Goal: Contribute content: Contribute content

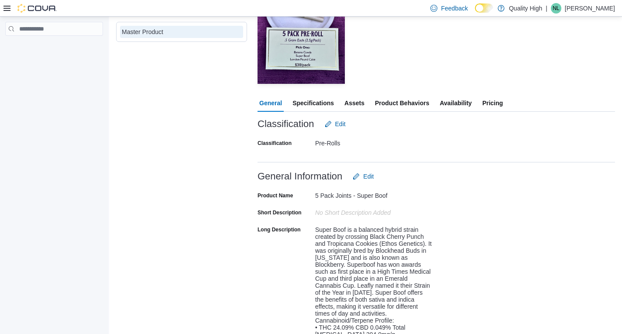
scroll to position [87, 0]
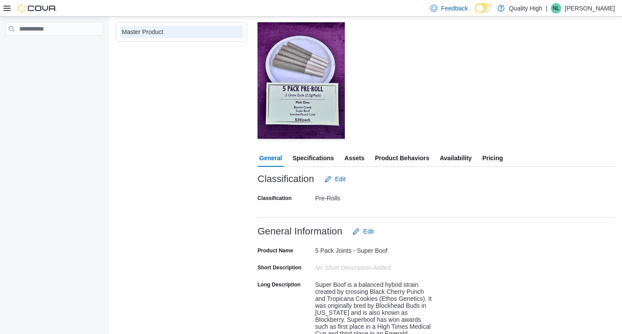
click at [354, 158] on span "Assets" at bounding box center [355, 157] width 20 height 17
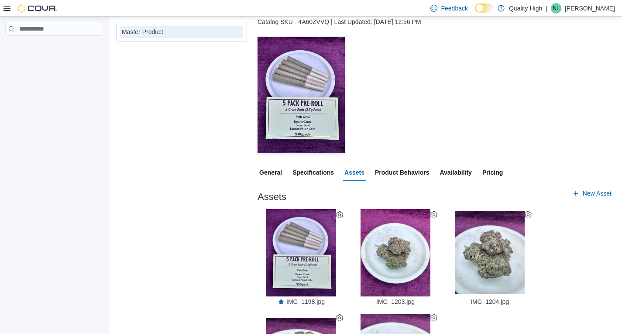
scroll to position [67, 0]
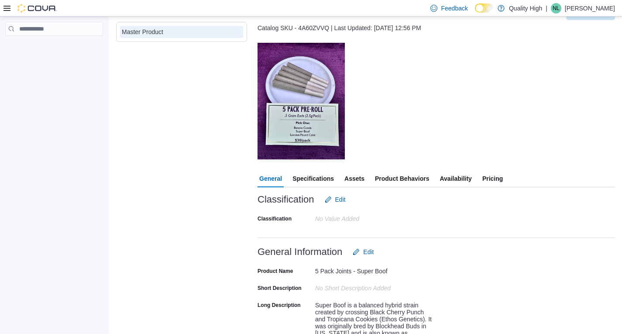
scroll to position [87, 0]
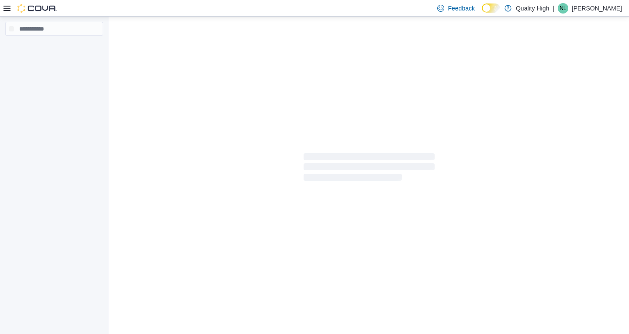
select select "**********"
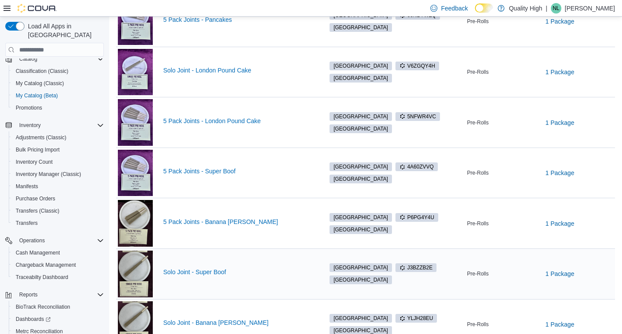
scroll to position [236, 0]
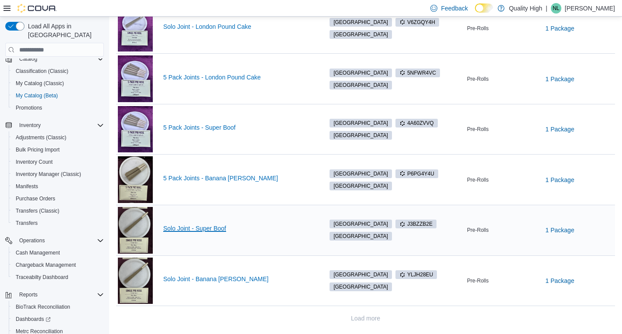
click at [190, 227] on link "Solo Joint - Super Boof" at bounding box center [238, 228] width 151 height 7
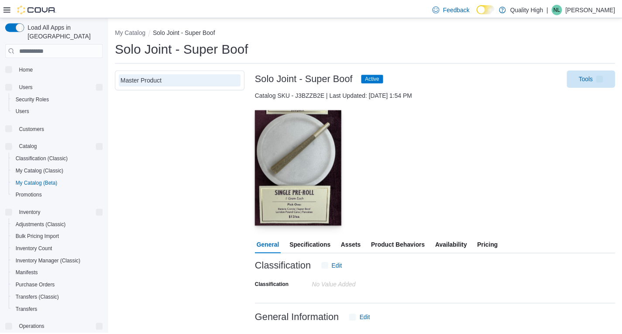
scroll to position [87, 0]
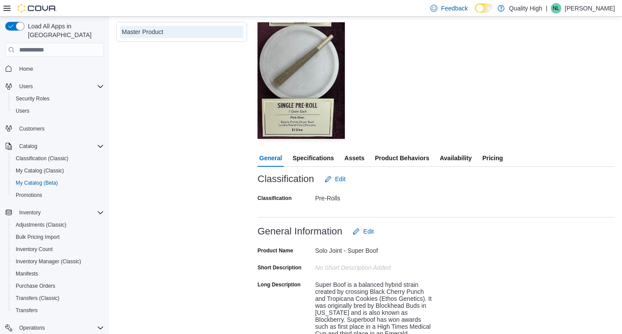
click at [354, 157] on span "Assets" at bounding box center [355, 157] width 20 height 17
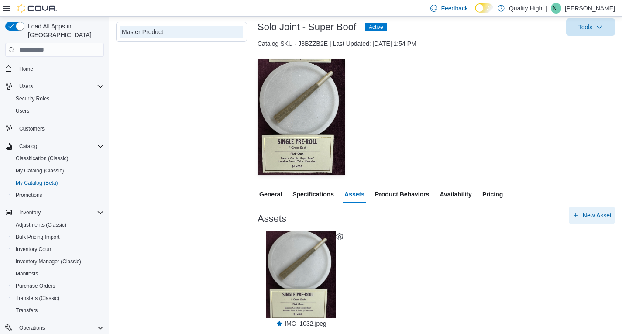
click at [603, 215] on span "New Asset" at bounding box center [597, 215] width 29 height 9
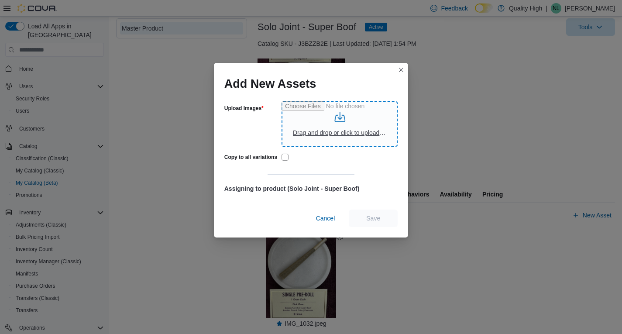
click at [339, 133] on input "Upload Images" at bounding box center [340, 123] width 116 height 45
type input "**********"
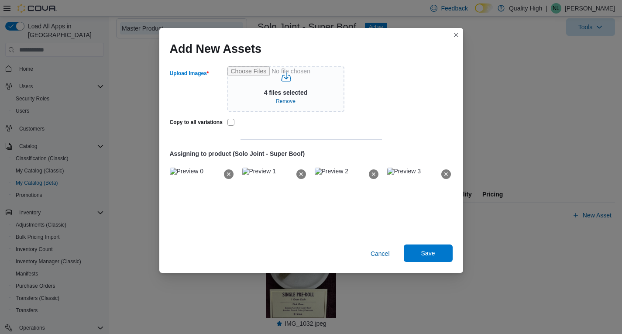
click at [433, 252] on span "Save" at bounding box center [429, 253] width 14 height 9
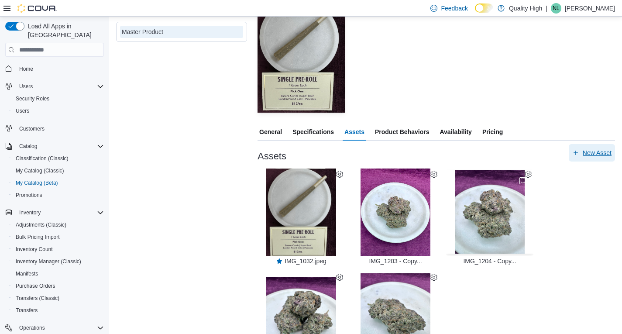
scroll to position [154, 0]
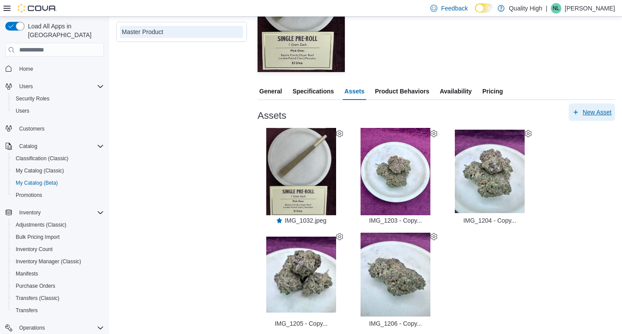
click at [597, 110] on span "New Asset" at bounding box center [597, 112] width 29 height 9
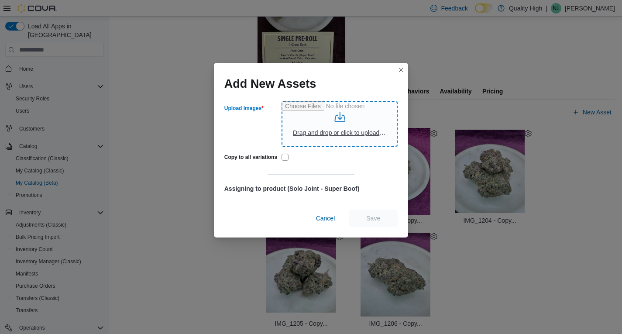
click at [342, 133] on input "Upload Images" at bounding box center [340, 123] width 116 height 45
type input "**********"
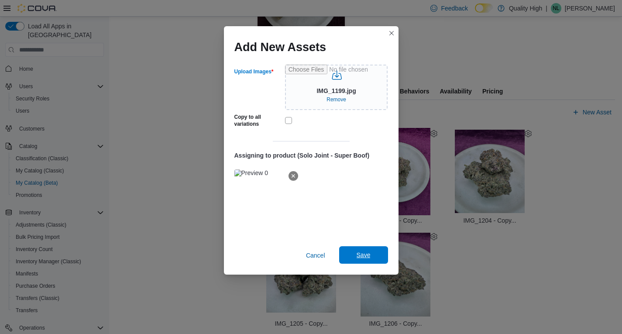
click at [358, 254] on span "Save" at bounding box center [364, 255] width 14 height 9
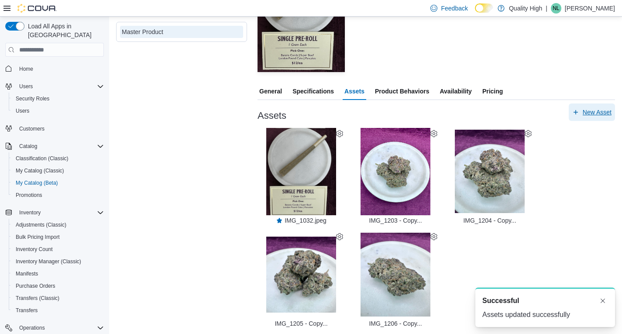
scroll to position [0, 0]
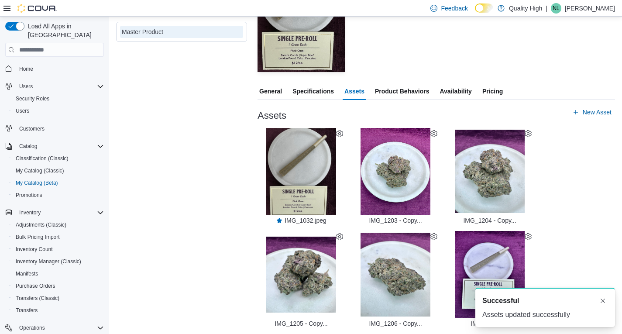
click at [530, 235] on icon at bounding box center [528, 236] width 7 height 7
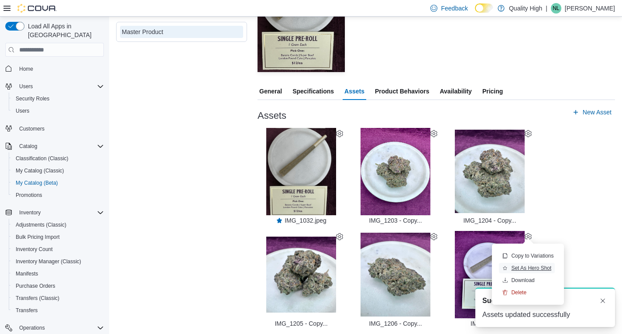
click at [532, 267] on span "Set As Hero Shot" at bounding box center [531, 268] width 40 height 7
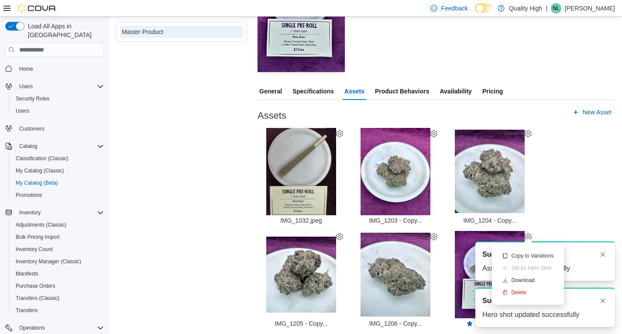
click at [594, 241] on div "A new notification appears Successful Assets updated successfully A new notific…" at bounding box center [535, 285] width 175 height 100
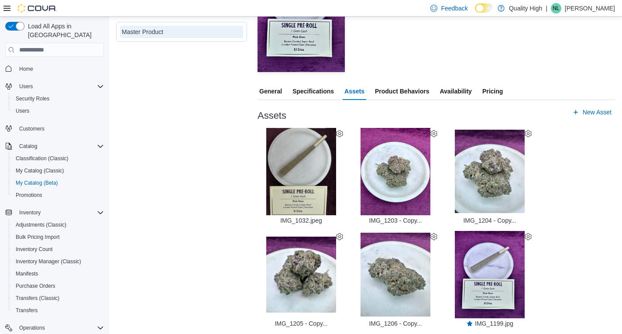
click at [339, 133] on icon at bounding box center [339, 133] width 7 height 7
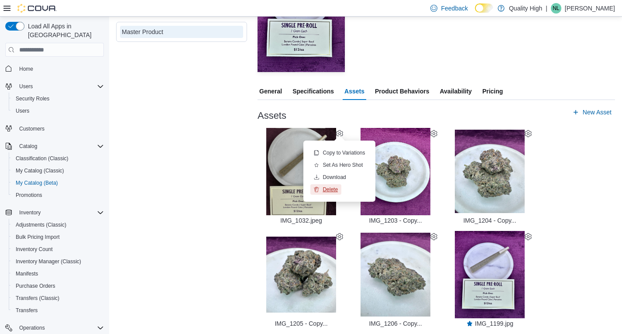
click at [331, 189] on span "Delete" at bounding box center [330, 189] width 15 height 7
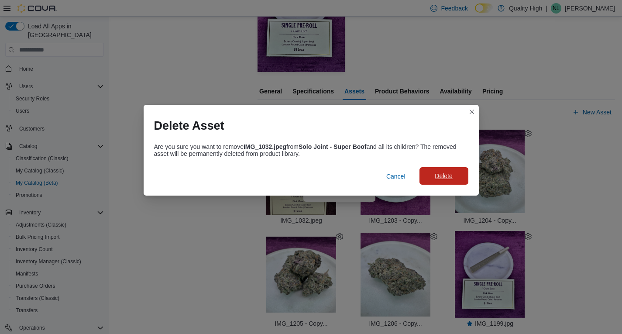
click at [438, 177] on span "Delete" at bounding box center [443, 176] width 17 height 9
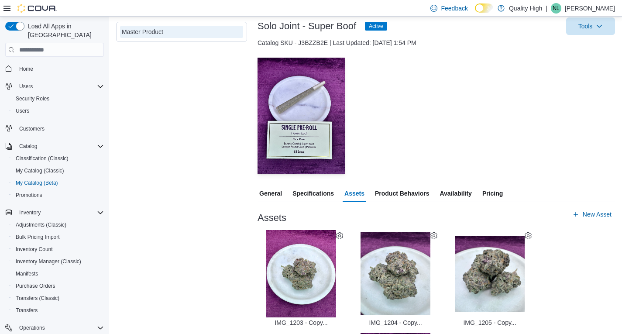
scroll to position [87, 0]
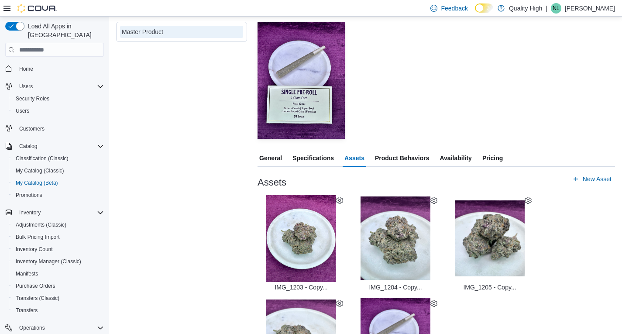
click at [275, 155] on span "General" at bounding box center [270, 157] width 23 height 17
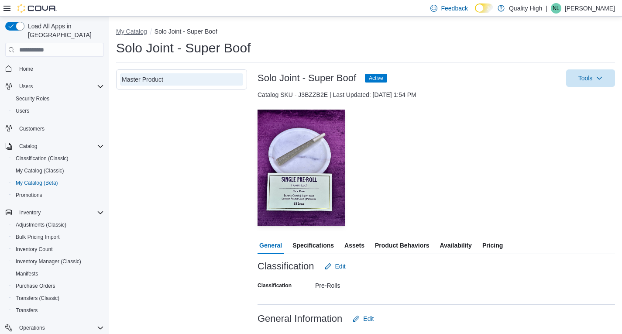
click at [130, 29] on button "My Catalog" at bounding box center [131, 31] width 31 height 7
select select "**********"
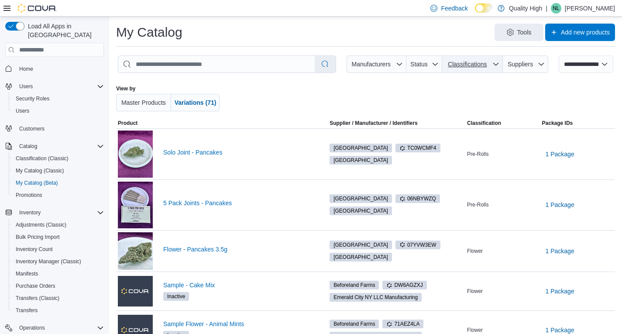
drag, startPoint x: 495, startPoint y: 65, endPoint x: 497, endPoint y: 83, distance: 17.5
click at [498, 65] on span "Classifications" at bounding box center [473, 63] width 54 height 17
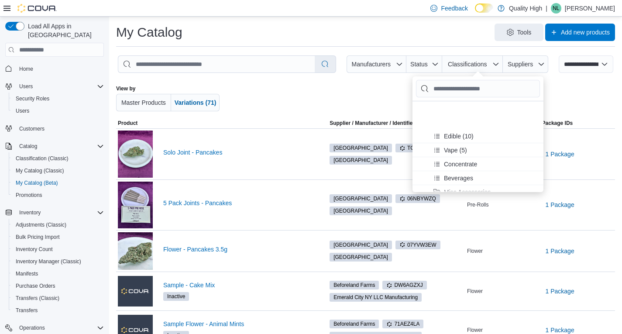
scroll to position [119, 0]
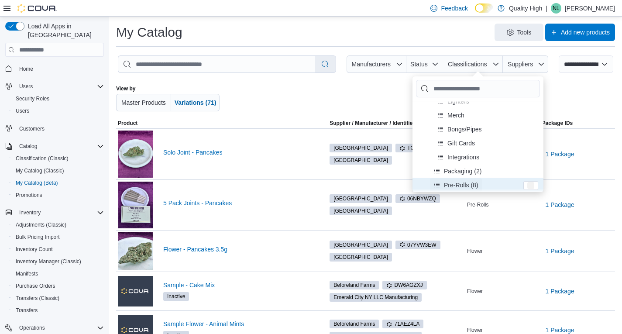
click at [452, 186] on span "Pre-Rolls (8)" at bounding box center [461, 185] width 35 height 9
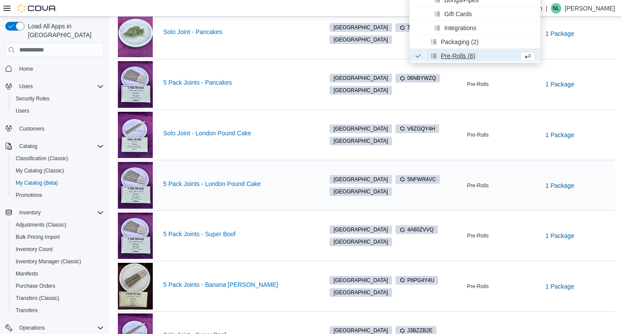
scroll to position [105, 0]
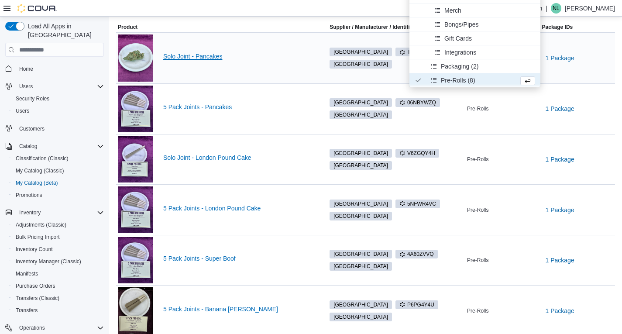
click at [192, 54] on link "Solo Joint - Pancakes" at bounding box center [238, 56] width 151 height 7
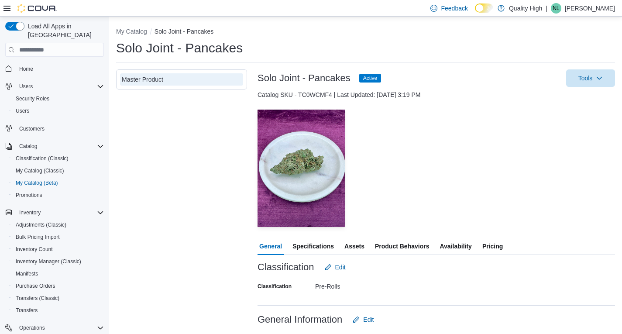
click at [352, 247] on span "Assets" at bounding box center [355, 246] width 20 height 17
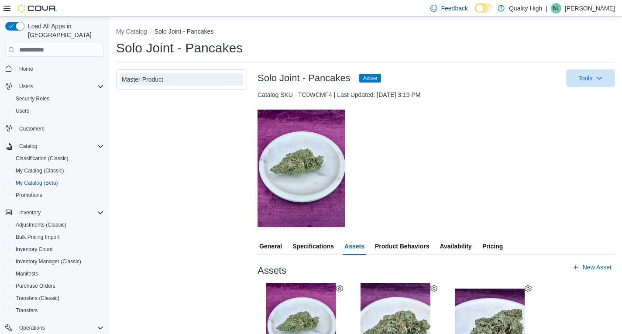
scroll to position [155, 0]
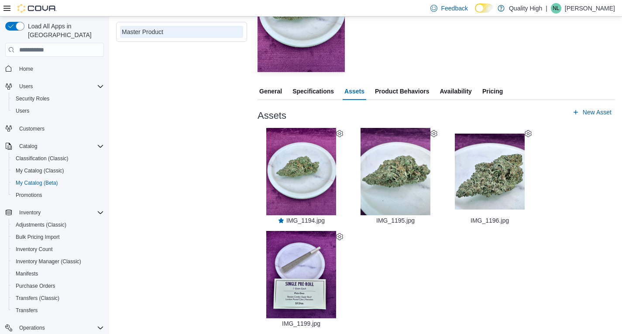
click at [340, 235] on icon at bounding box center [339, 236] width 7 height 7
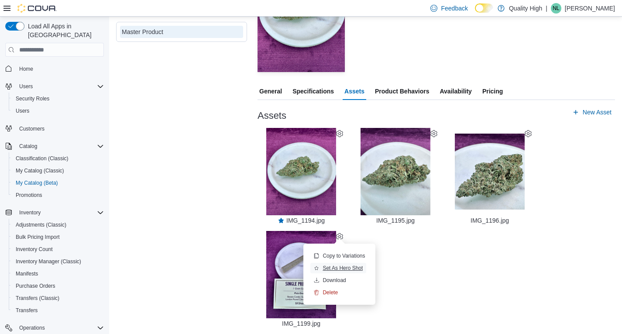
click at [335, 267] on span "Set As Hero Shot" at bounding box center [343, 268] width 40 height 7
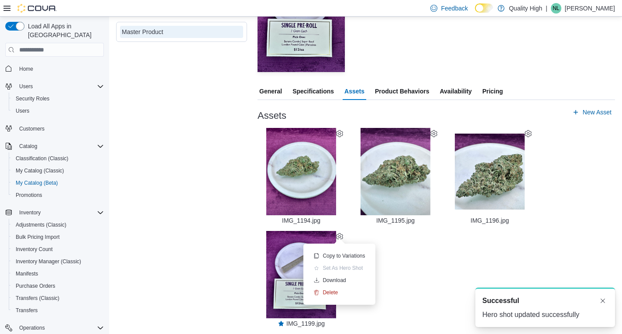
scroll to position [0, 0]
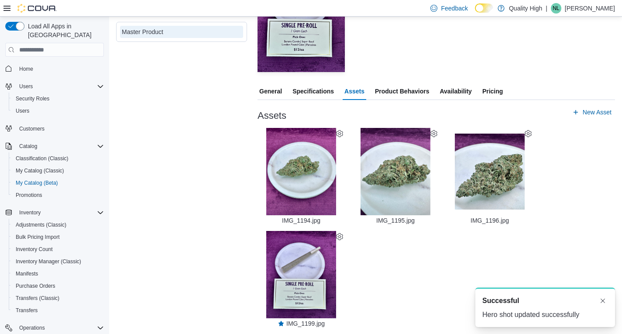
click at [477, 251] on div "— Click to open this image in fullscreen mode IMG_1194.jpg — Click to open this…" at bounding box center [437, 227] width 358 height 199
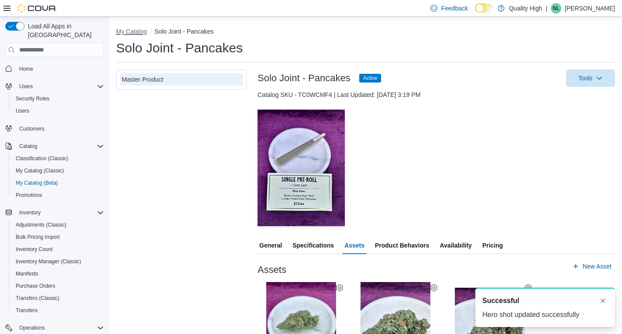
click at [124, 31] on button "My Catalog" at bounding box center [131, 31] width 31 height 7
select select "**********"
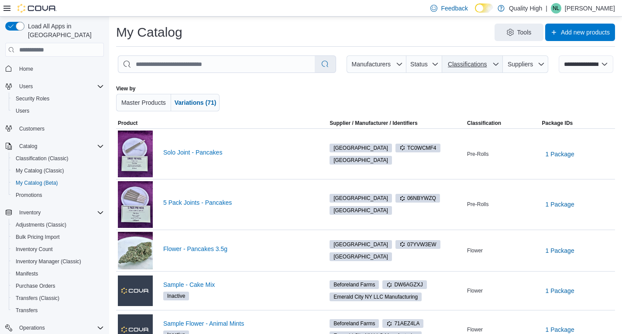
click at [500, 63] on icon "button" at bounding box center [496, 64] width 7 height 7
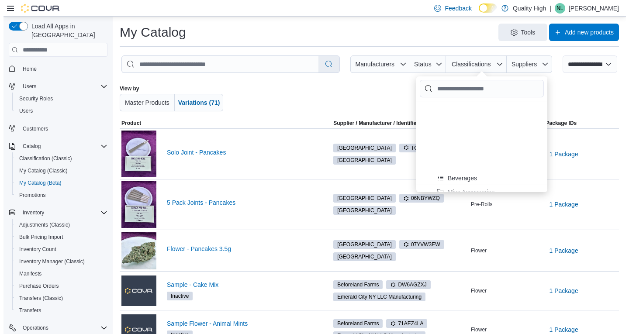
scroll to position [119, 0]
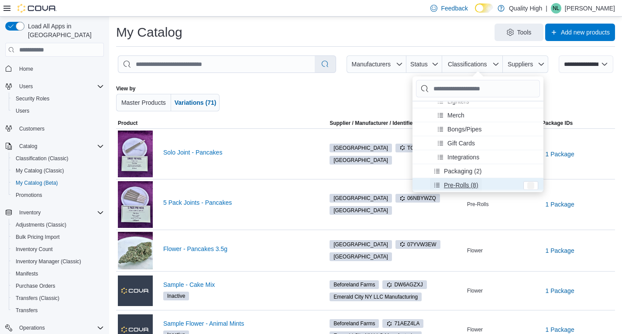
click at [456, 185] on span "Pre-Rolls (8)" at bounding box center [461, 185] width 35 height 9
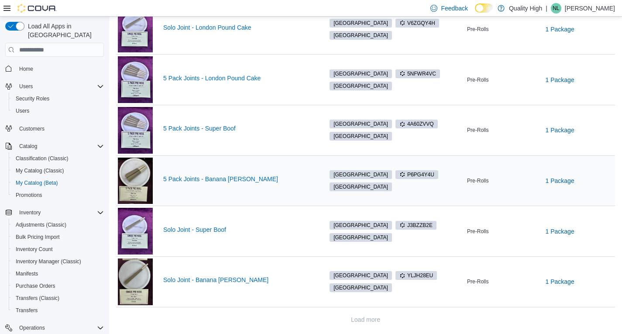
scroll to position [235, 0]
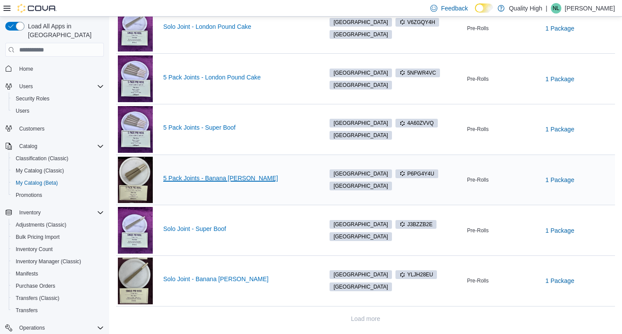
click at [192, 176] on link "5 Pack Joints - Banana [PERSON_NAME]" at bounding box center [238, 178] width 151 height 7
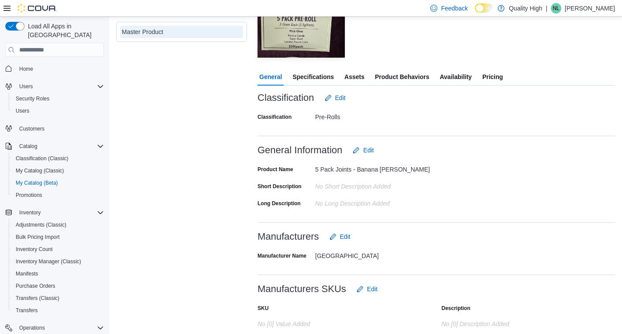
scroll to position [175, 0]
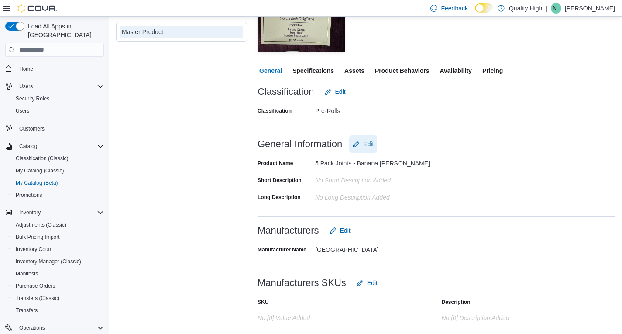
click at [369, 143] on span "Edit" at bounding box center [368, 144] width 10 height 9
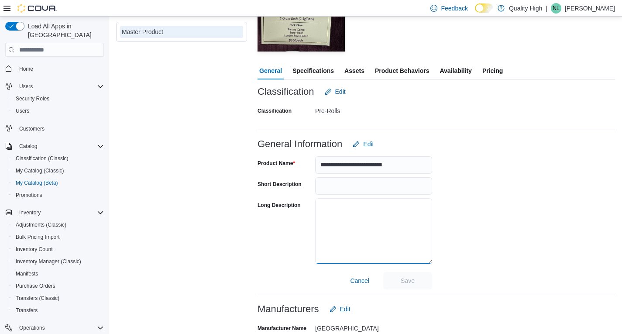
click at [326, 207] on textarea "Long Description" at bounding box center [373, 231] width 117 height 66
paste textarea "**********"
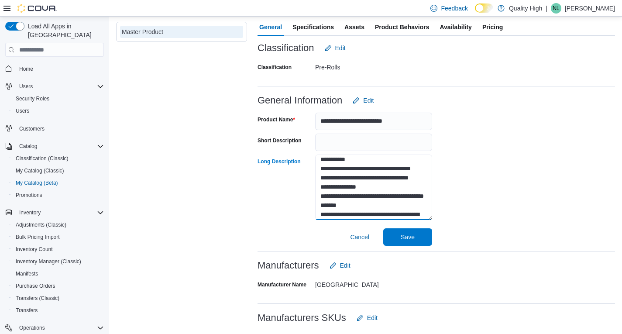
scroll to position [87, 0]
click at [353, 186] on textarea "**********" at bounding box center [373, 188] width 117 height 66
drag, startPoint x: 362, startPoint y: 185, endPoint x: 347, endPoint y: 185, distance: 14.4
click at [347, 185] on textarea "**********" at bounding box center [373, 188] width 117 height 66
drag, startPoint x: 341, startPoint y: 205, endPoint x: 333, endPoint y: 206, distance: 8.0
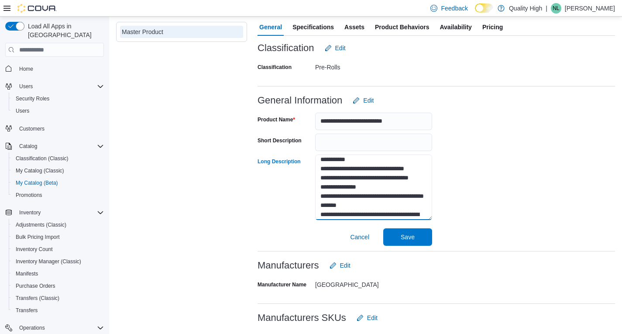
click at [333, 206] on textarea "**********" at bounding box center [373, 188] width 117 height 66
click at [379, 204] on textarea "**********" at bounding box center [373, 188] width 117 height 66
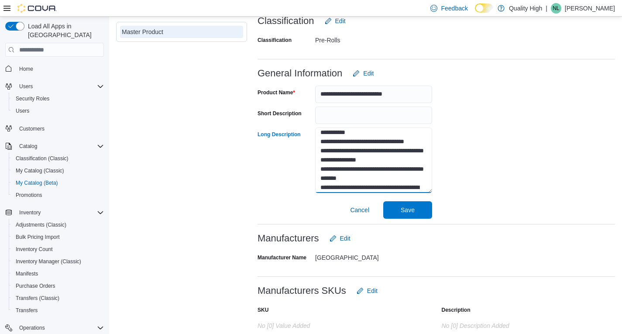
scroll to position [262, 0]
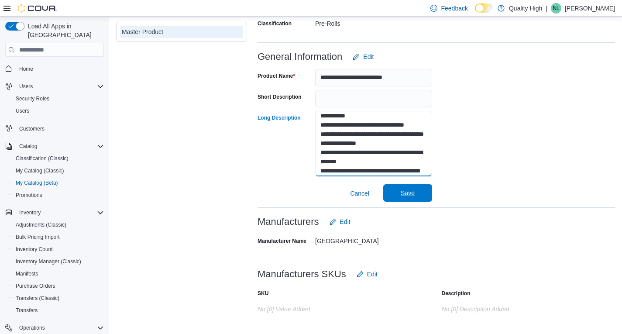
type textarea "**********"
click at [405, 190] on span "Save" at bounding box center [408, 193] width 14 height 9
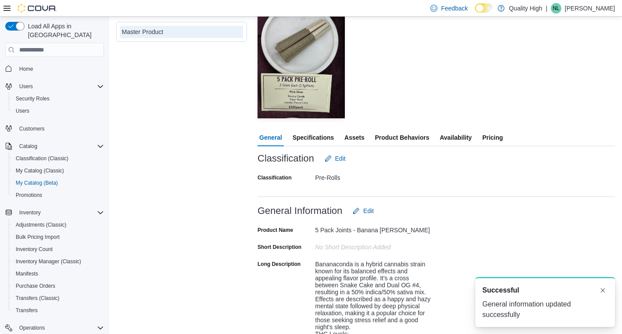
scroll to position [107, 0]
click at [320, 137] on span "Specifications" at bounding box center [313, 137] width 41 height 17
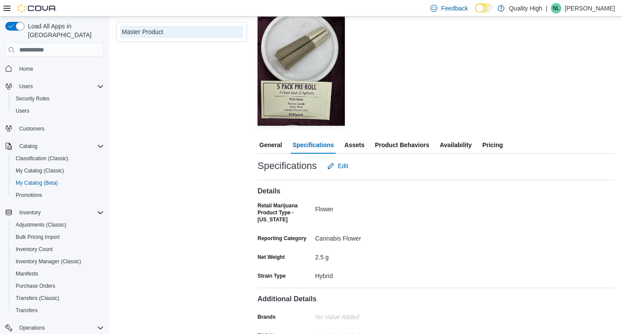
scroll to position [117, 0]
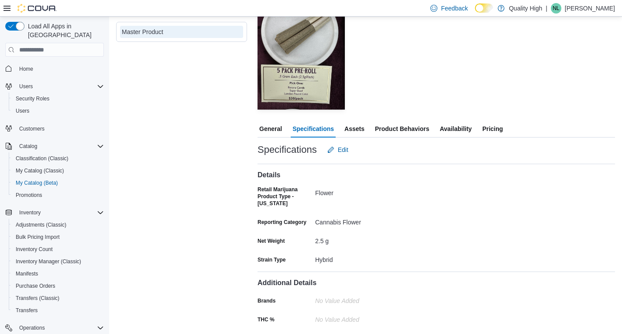
click at [354, 126] on span "Assets" at bounding box center [355, 128] width 20 height 17
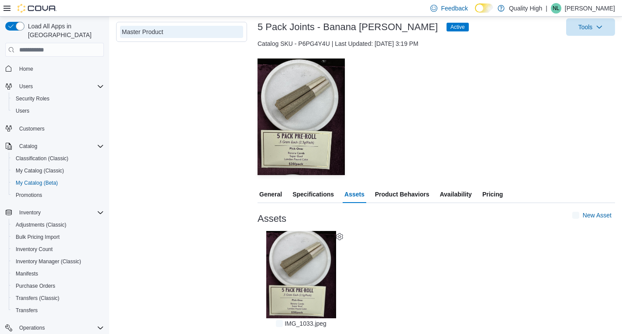
scroll to position [51, 0]
click at [601, 214] on span "New Asset" at bounding box center [597, 215] width 29 height 9
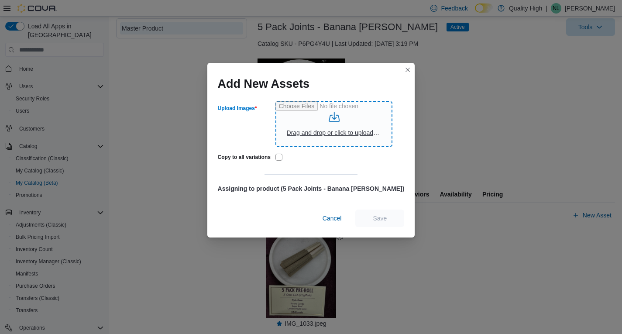
click at [347, 121] on input "Upload Images" at bounding box center [334, 123] width 117 height 45
type input "**********"
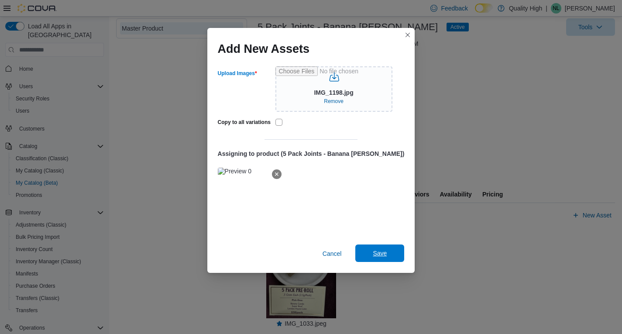
click at [373, 256] on span "Save" at bounding box center [380, 253] width 14 height 9
click at [470, 134] on div "Add New Assets Upload Images IMG_1198.jpg Remove Copy to all variations Assigni…" at bounding box center [311, 167] width 622 height 334
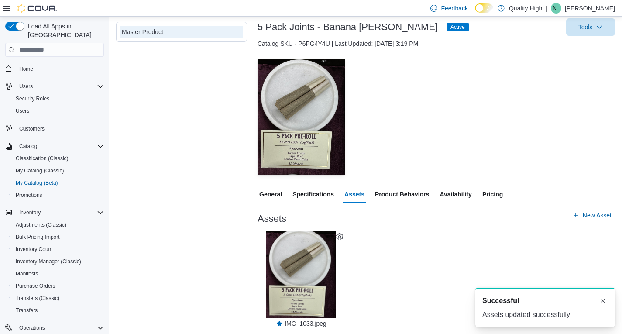
scroll to position [0, 0]
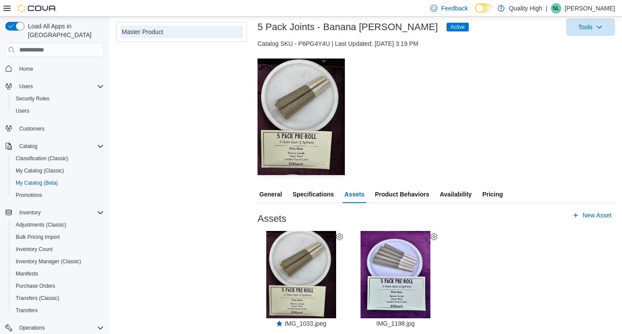
click at [487, 91] on div "— Click to open this image in fullscreen mode" at bounding box center [437, 117] width 358 height 117
click at [435, 235] on icon at bounding box center [434, 236] width 7 height 7
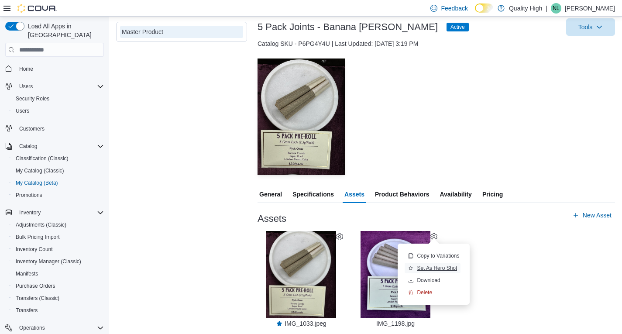
click at [412, 270] on icon "button" at bounding box center [410, 268] width 5 height 5
click at [437, 266] on span "Set As Hero Shot" at bounding box center [437, 268] width 40 height 7
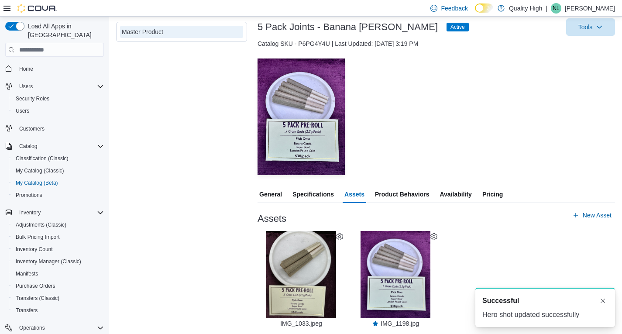
click at [503, 246] on div "— Click to open this image in fullscreen mode IMG_1033.jpeg — Click to open thi…" at bounding box center [437, 279] width 358 height 96
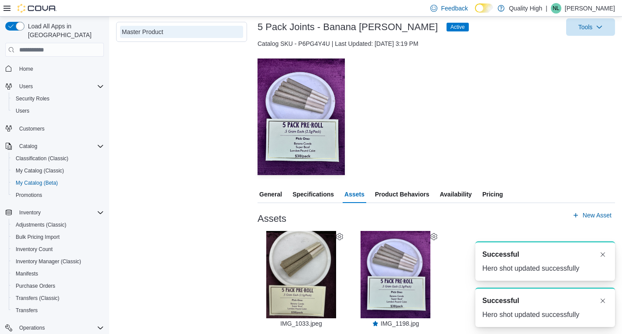
click at [339, 235] on icon at bounding box center [339, 236] width 7 height 7
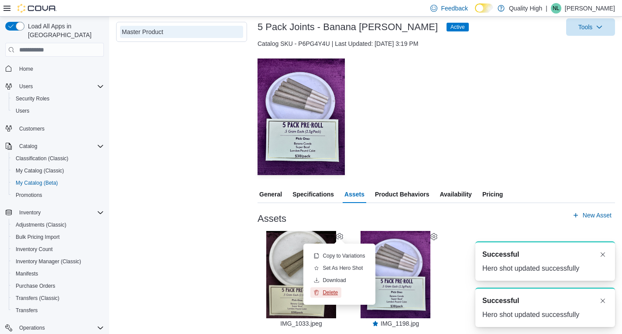
click at [338, 294] on span "Delete" at bounding box center [330, 292] width 15 height 7
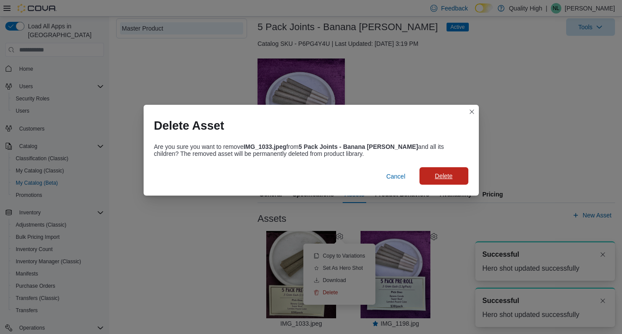
click at [440, 176] on span "Delete" at bounding box center [443, 176] width 17 height 9
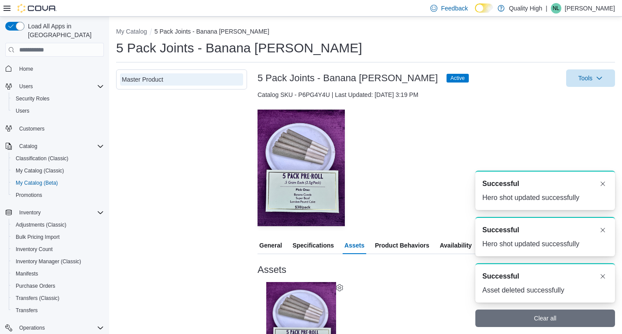
click at [501, 134] on div "— Click to open this image in fullscreen mode" at bounding box center [437, 168] width 358 height 117
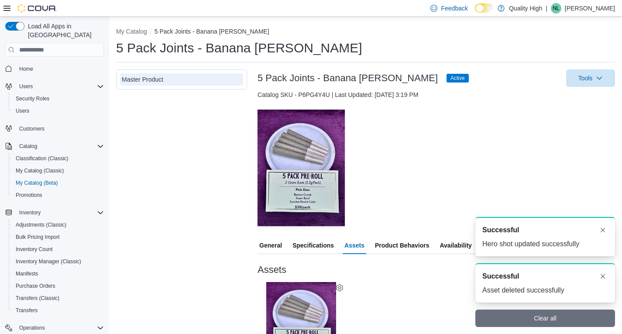
drag, startPoint x: 431, startPoint y: 288, endPoint x: 429, endPoint y: 281, distance: 7.7
click at [429, 284] on div "— Click to open this image in fullscreen mode IMG_1198.jpg" at bounding box center [437, 330] width 358 height 96
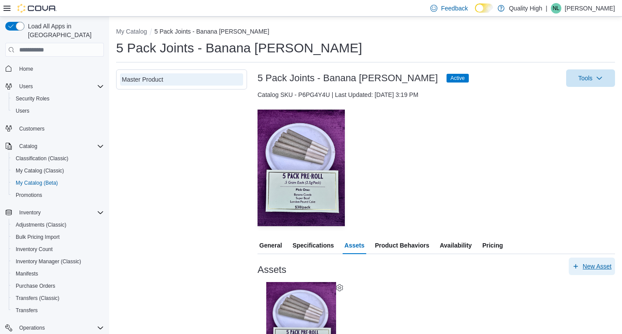
click at [604, 265] on span "New Asset" at bounding box center [597, 266] width 29 height 9
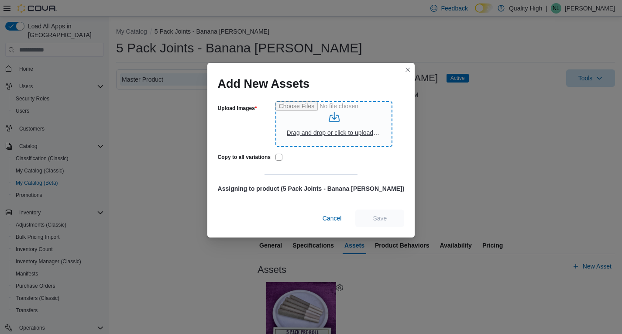
click at [340, 126] on input "Upload Images" at bounding box center [334, 123] width 117 height 45
type input "**********"
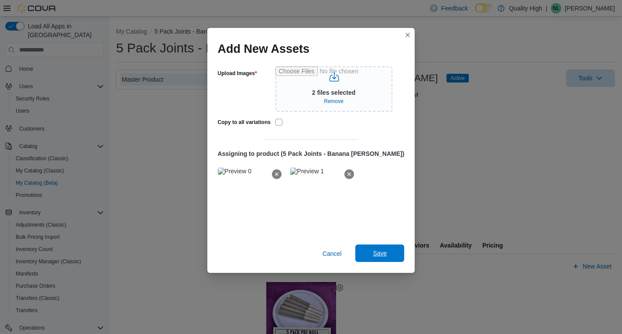
drag, startPoint x: 363, startPoint y: 258, endPoint x: 380, endPoint y: 260, distance: 17.2
click at [373, 256] on span "Save" at bounding box center [380, 253] width 14 height 9
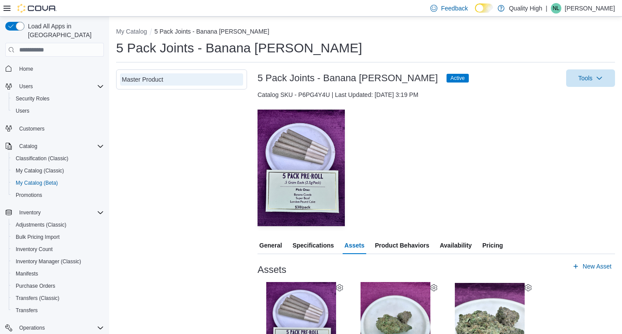
click at [309, 245] on span "Specifications" at bounding box center [313, 245] width 41 height 17
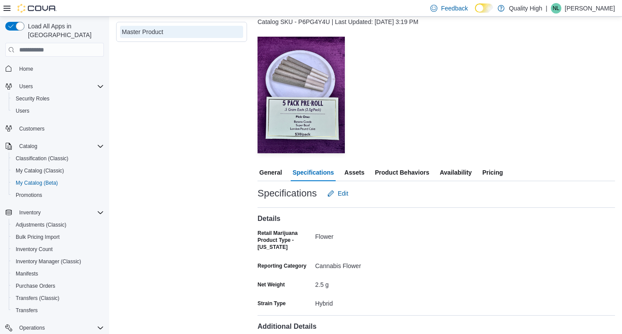
click at [356, 173] on span "Assets" at bounding box center [355, 172] width 20 height 17
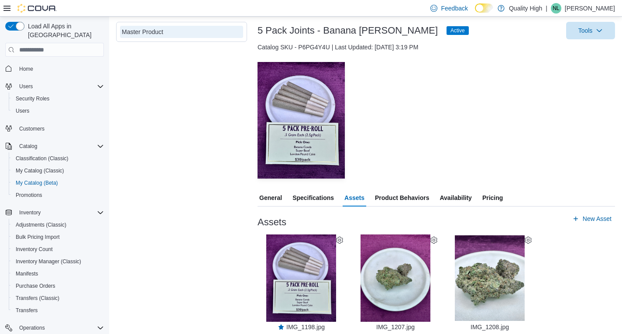
scroll to position [51, 0]
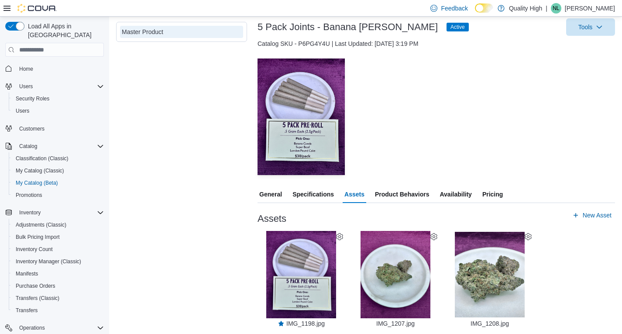
click at [269, 192] on span "General" at bounding box center [270, 194] width 23 height 17
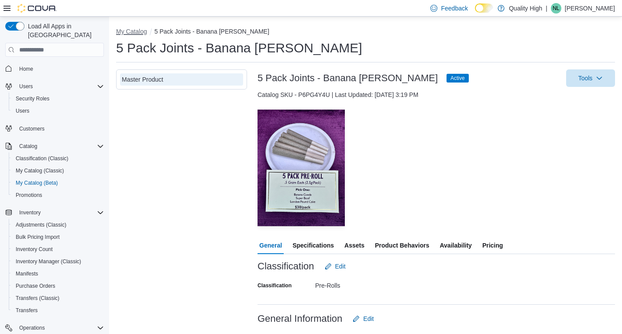
click at [135, 31] on button "My Catalog" at bounding box center [131, 31] width 31 height 7
select select "**********"
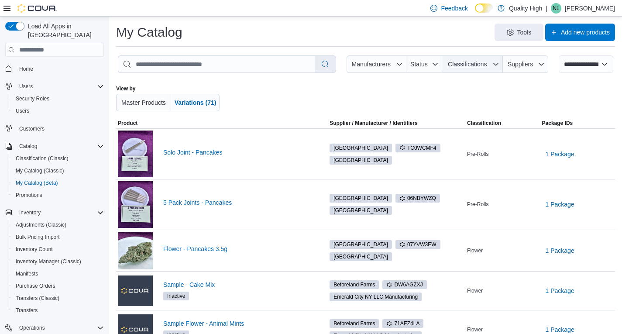
drag, startPoint x: 506, startPoint y: 64, endPoint x: 500, endPoint y: 64, distance: 6.6
click at [503, 64] on button "Classifications" at bounding box center [472, 63] width 61 height 17
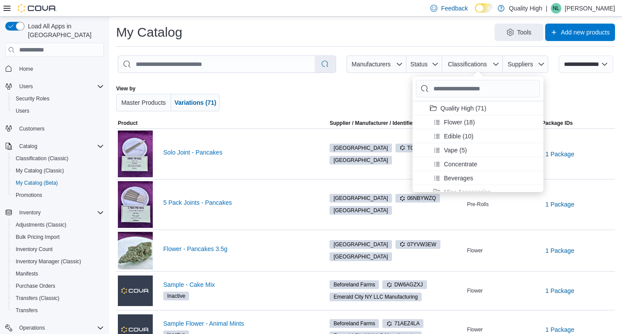
scroll to position [119, 0]
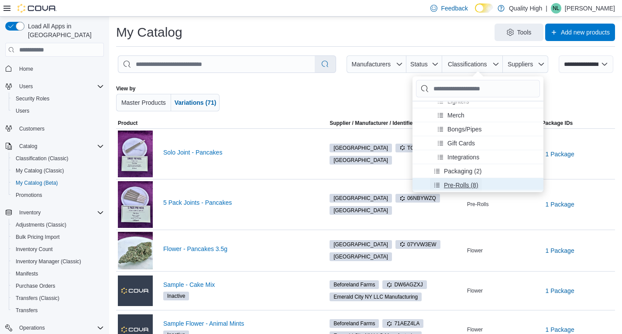
drag, startPoint x: 446, startPoint y: 185, endPoint x: 411, endPoint y: 167, distance: 39.5
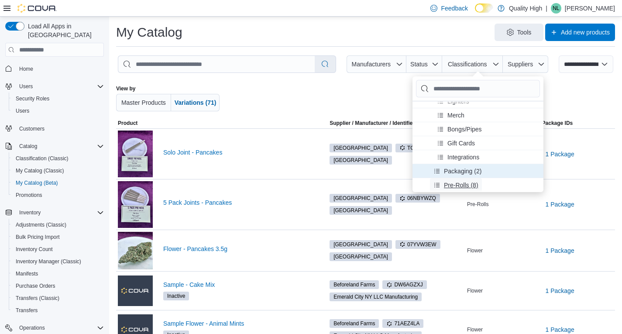
click at [446, 185] on span "Pre-Rolls (8)" at bounding box center [461, 185] width 35 height 9
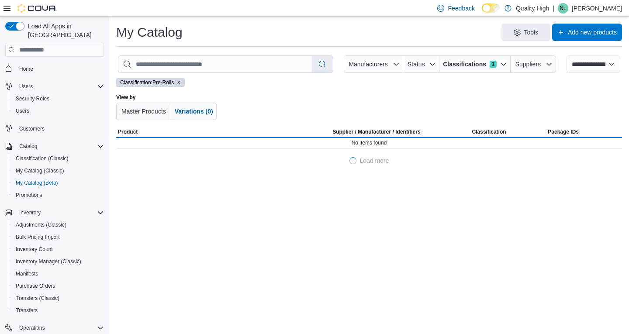
click at [263, 95] on div at bounding box center [371, 107] width 288 height 26
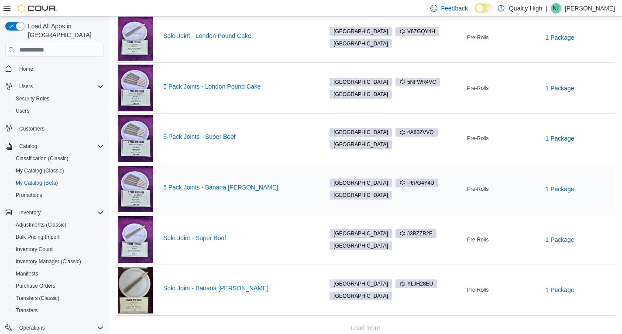
scroll to position [235, 0]
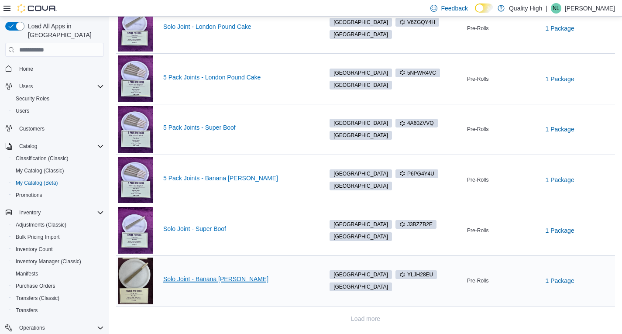
click at [200, 276] on link "Solo Joint - Banana Conda" at bounding box center [238, 279] width 151 height 7
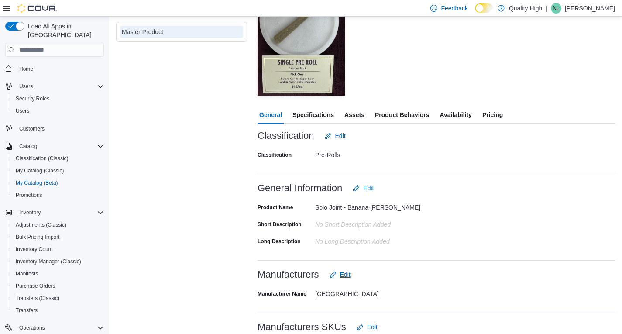
scroll to position [131, 0]
click at [369, 187] on span "Edit" at bounding box center [368, 187] width 10 height 9
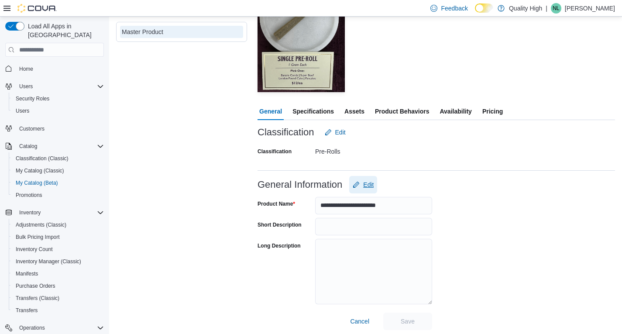
scroll to position [262, 0]
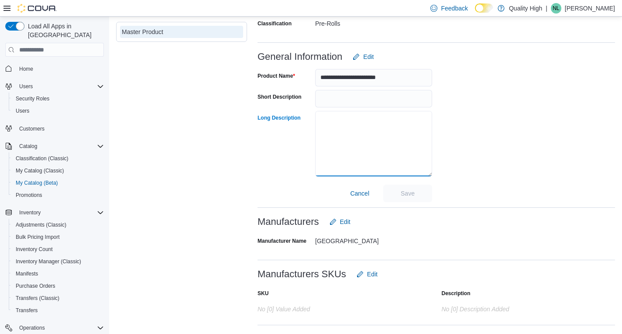
click at [322, 120] on textarea "Long Description" at bounding box center [373, 144] width 117 height 66
paste textarea "**********"
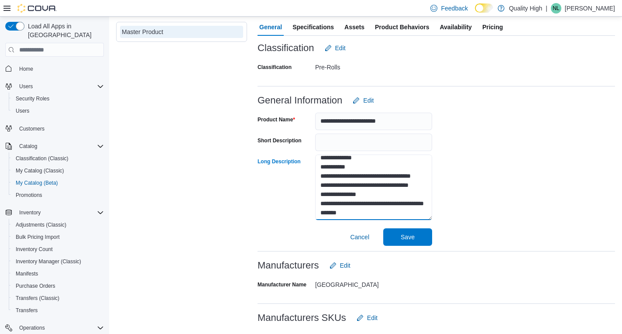
scroll to position [87, 0]
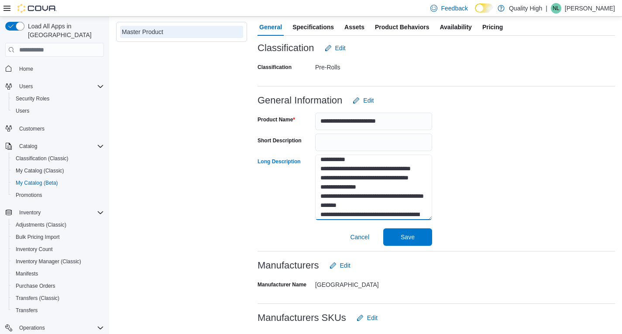
drag, startPoint x: 361, startPoint y: 186, endPoint x: 351, endPoint y: 186, distance: 10.0
click at [351, 186] on textarea "**********" at bounding box center [373, 188] width 117 height 66
click at [469, 177] on div "**********" at bounding box center [437, 177] width 358 height 137
drag, startPoint x: 335, startPoint y: 196, endPoint x: 321, endPoint y: 194, distance: 14.5
click at [321, 194] on textarea "**********" at bounding box center [373, 188] width 117 height 66
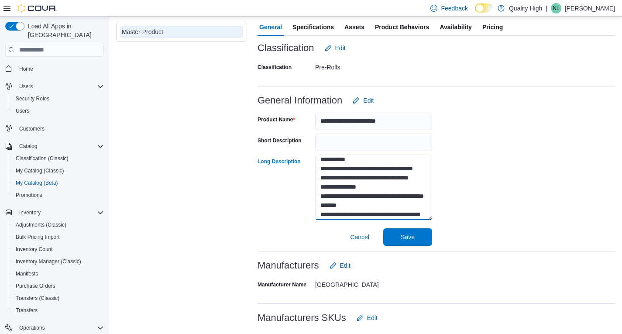
click at [368, 196] on textarea "**********" at bounding box center [373, 188] width 117 height 66
drag, startPoint x: 342, startPoint y: 204, endPoint x: 334, endPoint y: 204, distance: 8.8
click at [334, 204] on textarea "**********" at bounding box center [373, 188] width 117 height 66
click at [470, 174] on div "**********" at bounding box center [437, 177] width 358 height 137
click at [380, 205] on textarea "**********" at bounding box center [373, 188] width 117 height 66
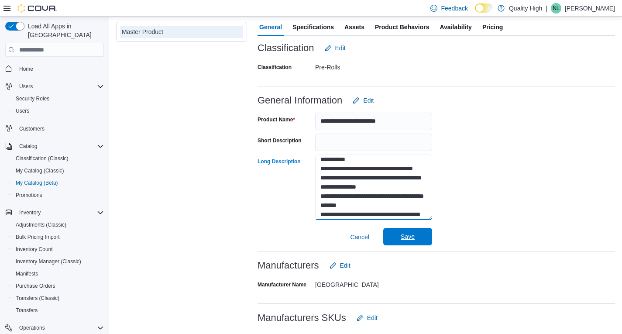
type textarea "**********"
click at [401, 233] on span "Save" at bounding box center [408, 236] width 14 height 9
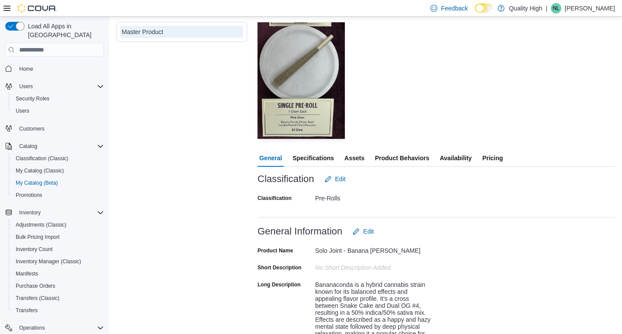
click at [311, 157] on span "Specifications" at bounding box center [313, 157] width 41 height 17
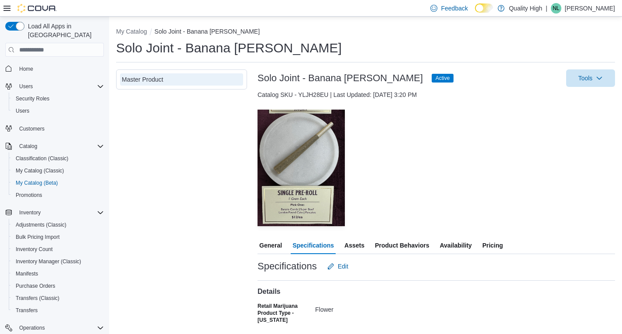
click at [354, 247] on span "Assets" at bounding box center [355, 245] width 20 height 17
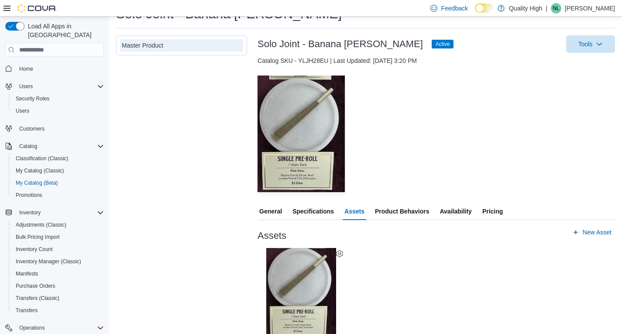
scroll to position [51, 0]
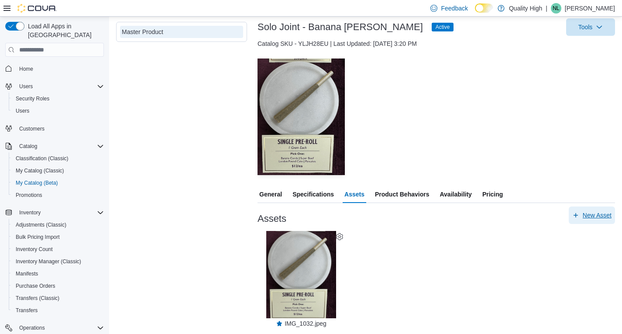
click at [605, 214] on span "New Asset" at bounding box center [597, 215] width 29 height 9
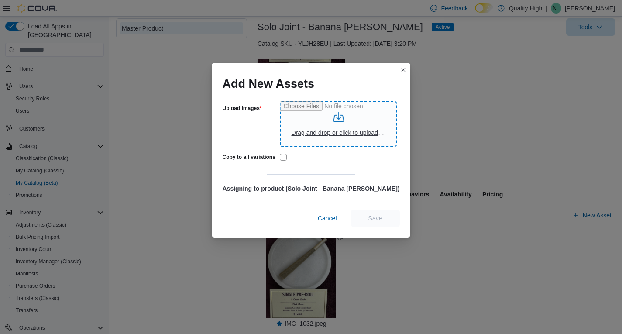
click at [337, 121] on input "Upload Images" at bounding box center [338, 123] width 117 height 45
type input "**********"
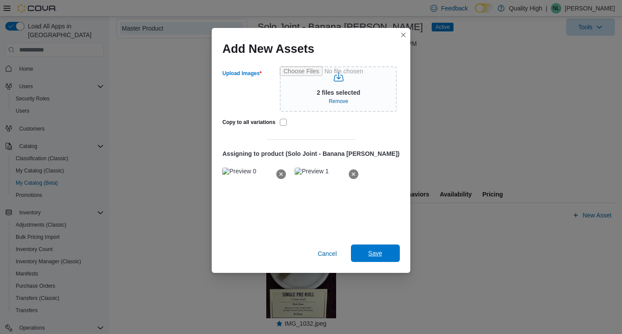
click at [374, 257] on span "Save" at bounding box center [375, 253] width 38 height 17
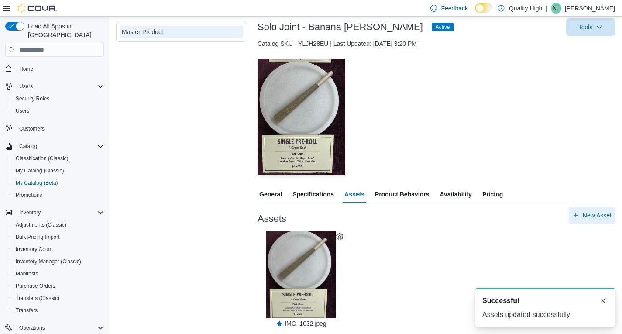
scroll to position [0, 0]
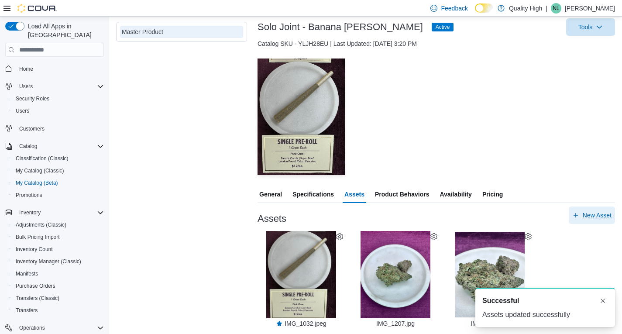
click at [597, 215] on span "New Asset" at bounding box center [597, 215] width 29 height 9
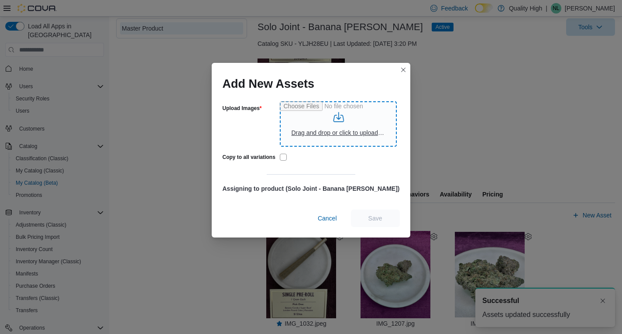
click at [344, 124] on input "Upload Images" at bounding box center [338, 123] width 117 height 45
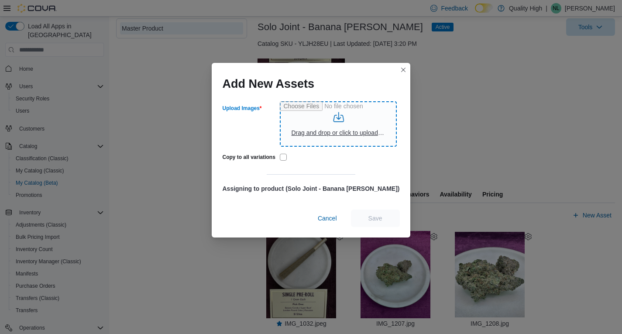
type input "**********"
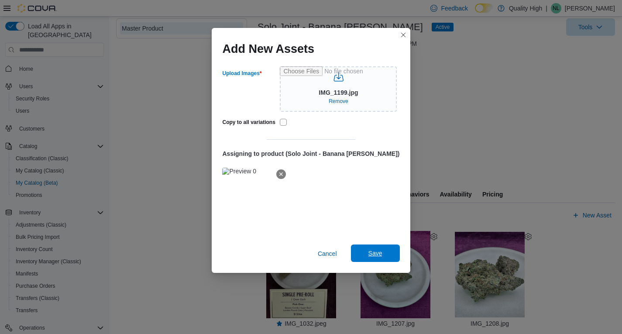
click at [369, 256] on span "Save" at bounding box center [376, 253] width 14 height 9
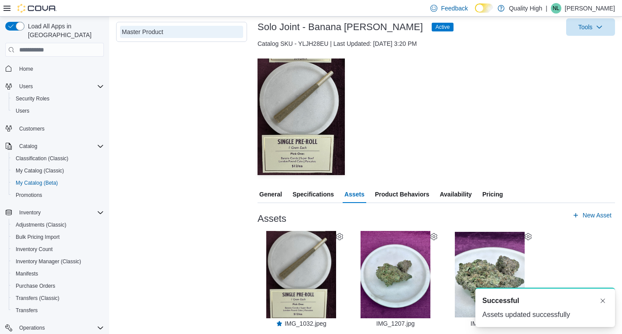
click at [467, 136] on div "— Click to open this image in fullscreen mode" at bounding box center [437, 117] width 358 height 117
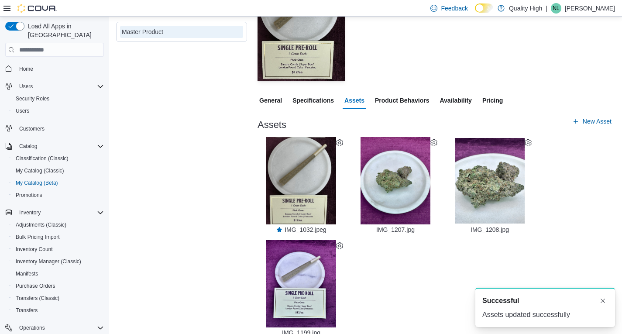
scroll to position [154, 0]
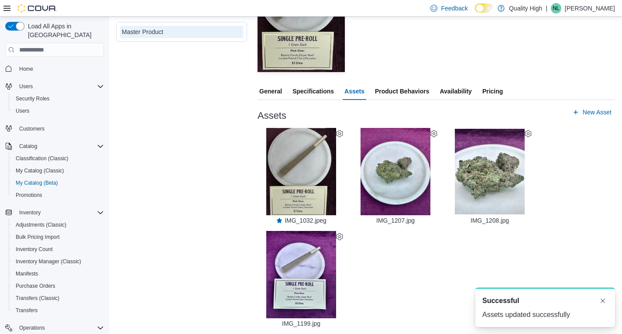
click at [339, 132] on icon at bounding box center [339, 133] width 7 height 7
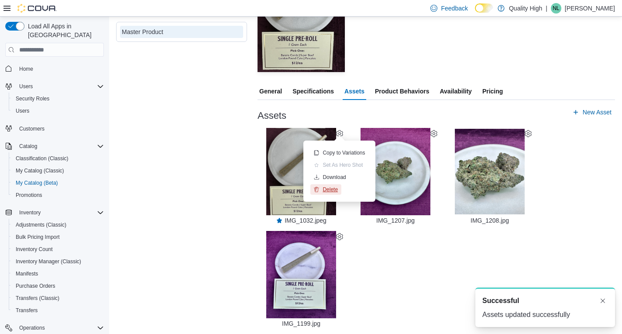
click at [334, 187] on span "Delete" at bounding box center [330, 189] width 15 height 7
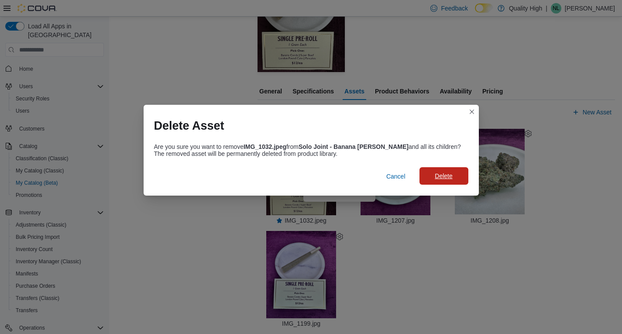
click at [435, 178] on span "Delete" at bounding box center [443, 176] width 17 height 9
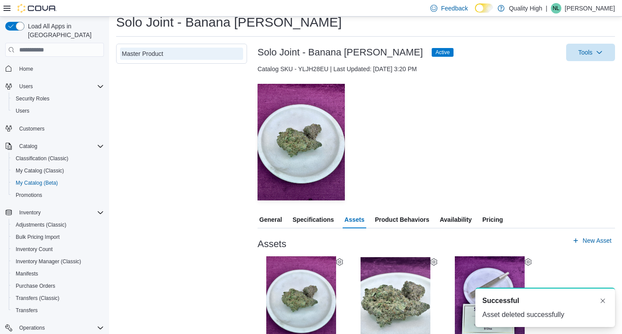
scroll to position [51, 0]
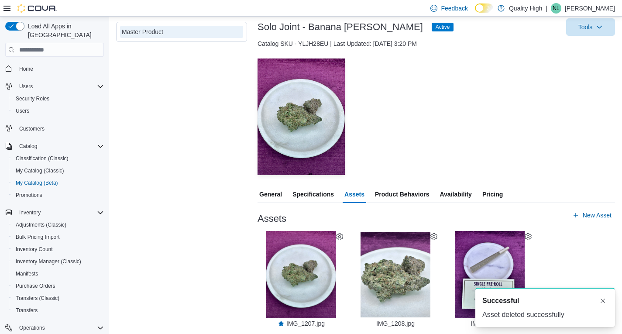
click at [528, 235] on icon at bounding box center [528, 236] width 7 height 7
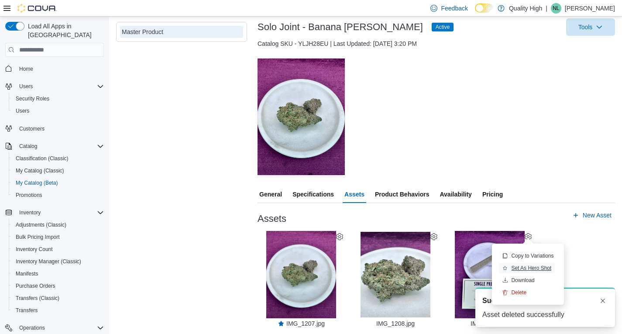
click at [522, 267] on span "Set As Hero Shot" at bounding box center [531, 268] width 40 height 7
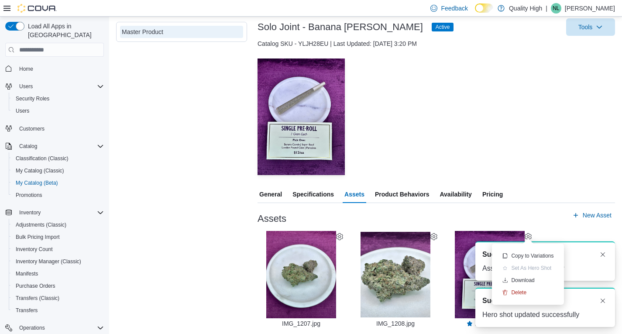
scroll to position [0, 0]
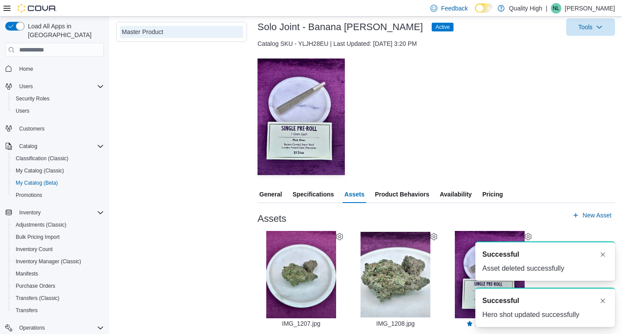
click at [500, 128] on div "— Click to open this image in fullscreen mode" at bounding box center [437, 117] width 358 height 117
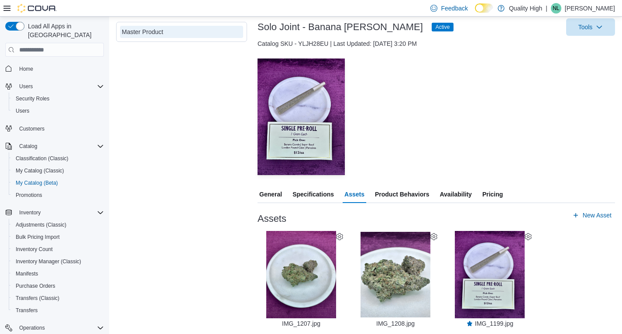
click at [434, 109] on div "— Click to open this image in fullscreen mode" at bounding box center [437, 117] width 358 height 117
click at [268, 194] on span "General" at bounding box center [270, 194] width 23 height 17
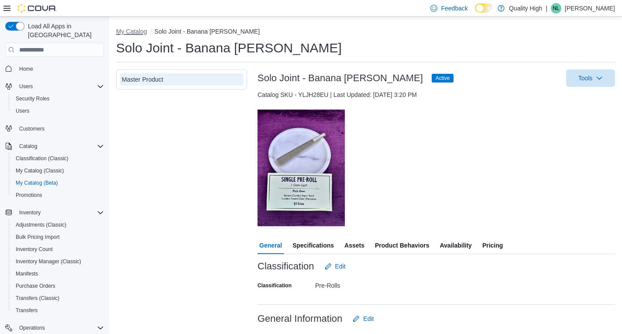
click at [138, 32] on button "My Catalog" at bounding box center [131, 31] width 31 height 7
select select "**********"
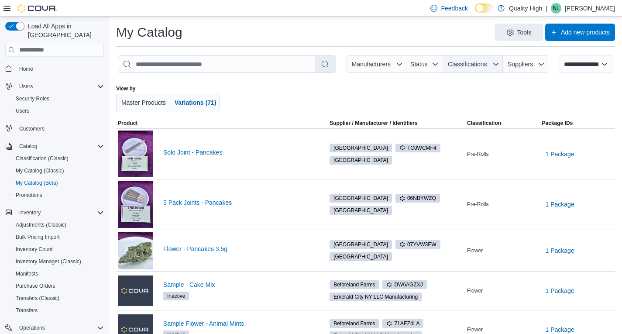
drag, startPoint x: 493, startPoint y: 60, endPoint x: 479, endPoint y: 69, distance: 16.7
click at [489, 60] on span "Classifications" at bounding box center [467, 64] width 43 height 9
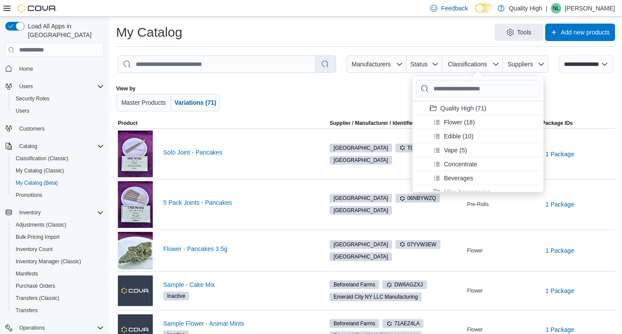
scroll to position [119, 0]
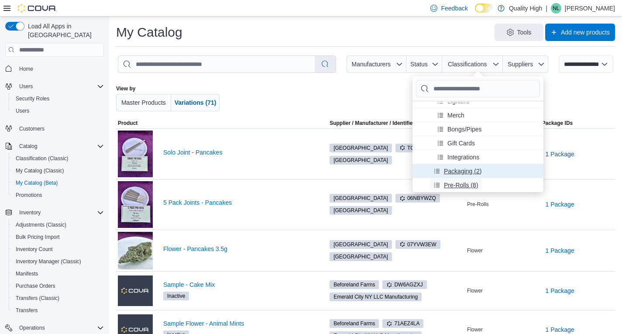
drag, startPoint x: 454, startPoint y: 188, endPoint x: 441, endPoint y: 177, distance: 16.4
click at [454, 188] on span "Pre-Rolls (8)" at bounding box center [461, 185] width 35 height 9
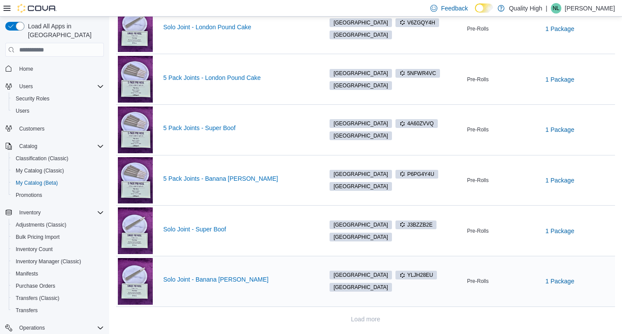
scroll to position [235, 0]
click at [198, 277] on link "Solo Joint - Banana [PERSON_NAME]" at bounding box center [238, 279] width 151 height 7
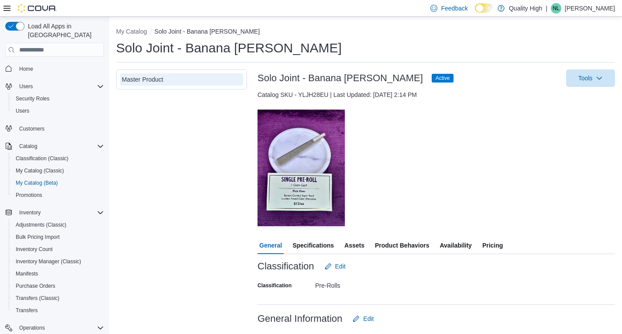
click at [354, 245] on span "Assets" at bounding box center [355, 245] width 20 height 17
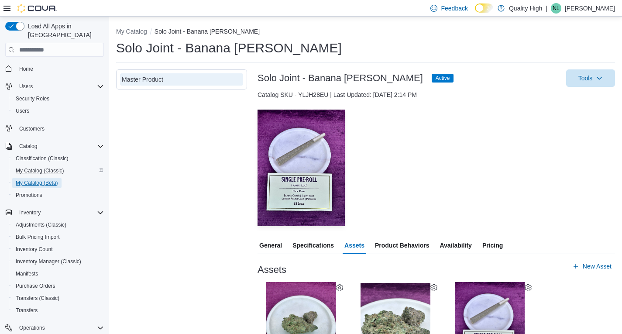
drag, startPoint x: 31, startPoint y: 172, endPoint x: 53, endPoint y: 166, distance: 23.1
click at [31, 180] on span "My Catalog (Beta)" at bounding box center [37, 183] width 42 height 7
select select "**********"
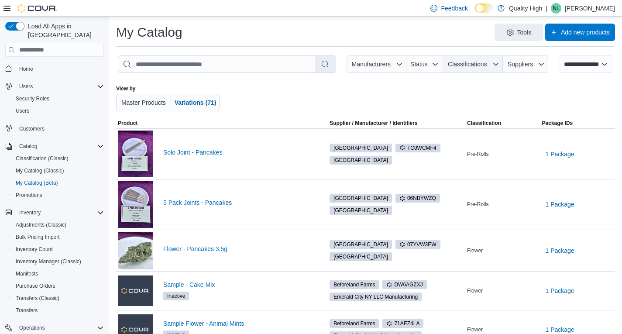
click at [496, 62] on span "Classifications" at bounding box center [473, 63] width 54 height 17
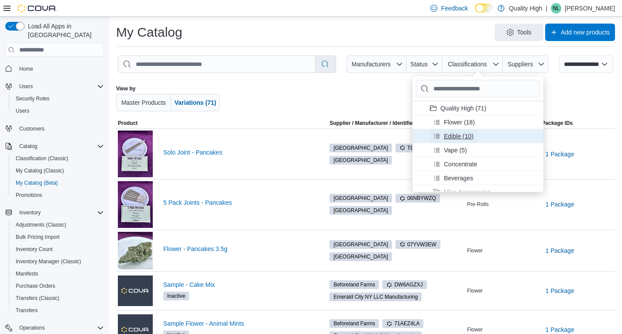
click at [437, 135] on icon "Product Classifications" at bounding box center [437, 136] width 5 height 4
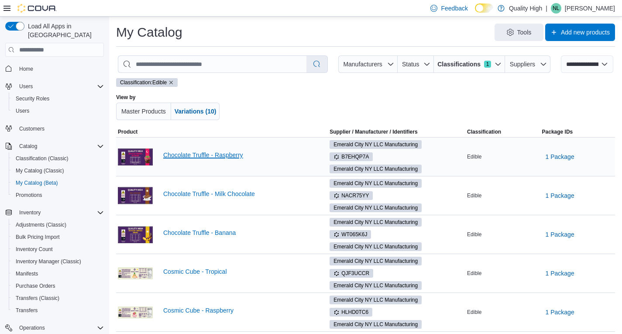
click at [206, 157] on link "Chocolate Truffle - Raspberry" at bounding box center [238, 155] width 151 height 7
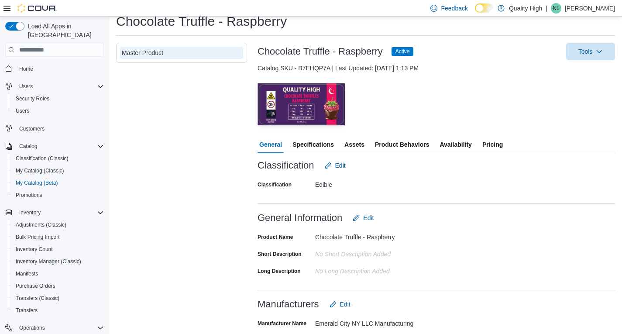
scroll to position [44, 0]
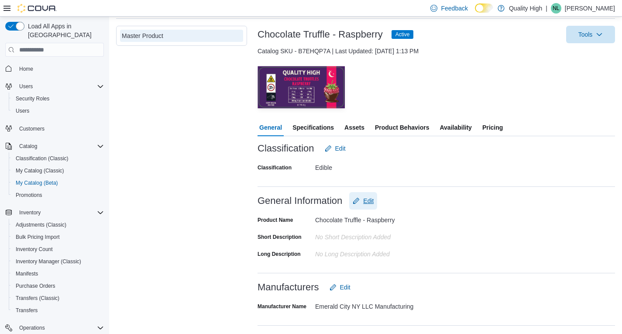
click at [369, 200] on span "Edit" at bounding box center [368, 201] width 10 height 9
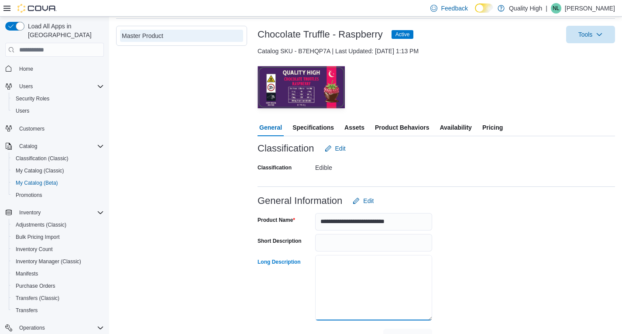
click at [321, 261] on textarea "Long Description" at bounding box center [373, 288] width 117 height 66
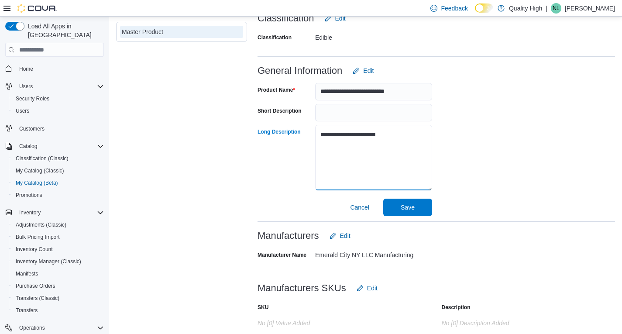
scroll to position [175, 0]
drag, startPoint x: 385, startPoint y: 135, endPoint x: 310, endPoint y: 137, distance: 75.6
click at [310, 137] on div "**********" at bounding box center [345, 157] width 175 height 67
paste textarea "**********"
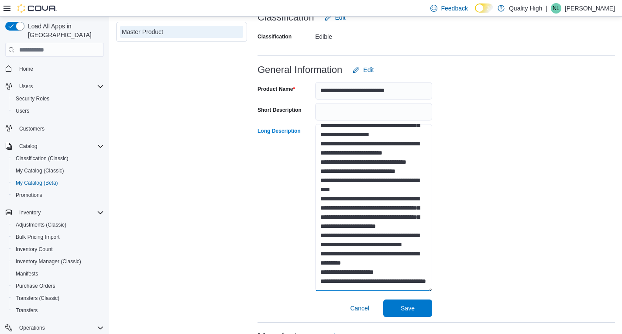
scroll to position [136, 0]
drag, startPoint x: 429, startPoint y: 188, endPoint x: 451, endPoint y: 263, distance: 78.2
click at [467, 290] on div "**********" at bounding box center [437, 198] width 358 height 239
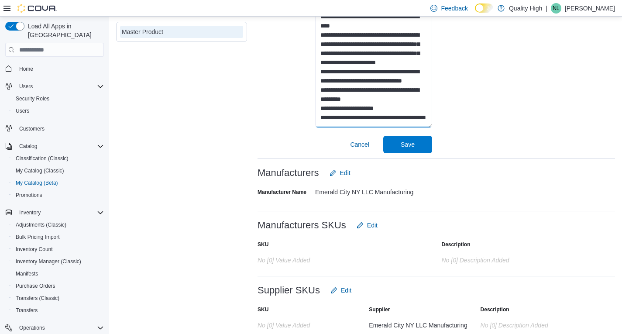
scroll to position [393, 0]
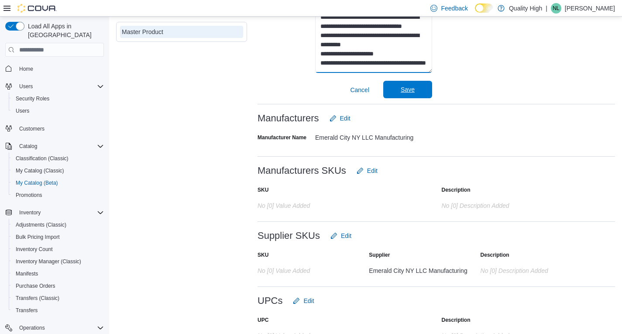
type textarea "**********"
click at [407, 86] on span "Save" at bounding box center [408, 89] width 38 height 17
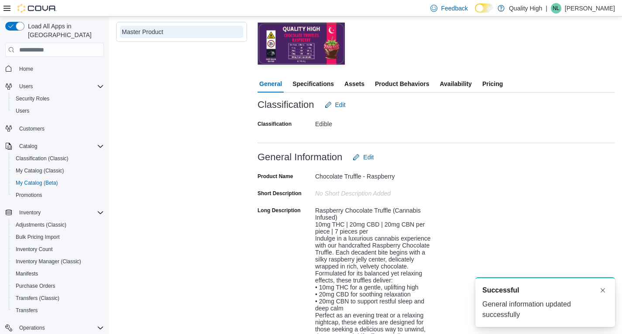
scroll to position [0, 0]
click at [354, 82] on span "Assets" at bounding box center [355, 83] width 20 height 17
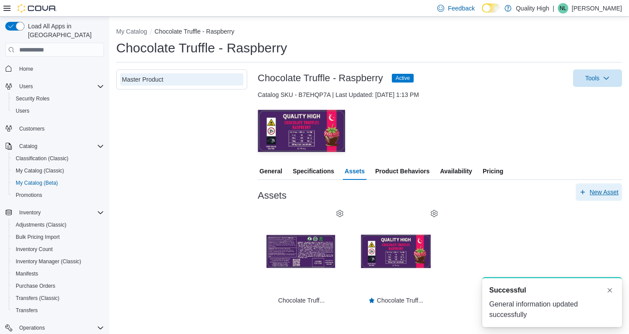
click at [599, 191] on span "New Asset" at bounding box center [604, 192] width 29 height 9
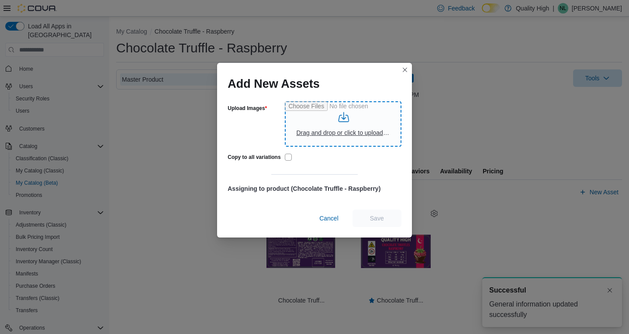
click at [344, 138] on input "Upload Images" at bounding box center [343, 123] width 116 height 45
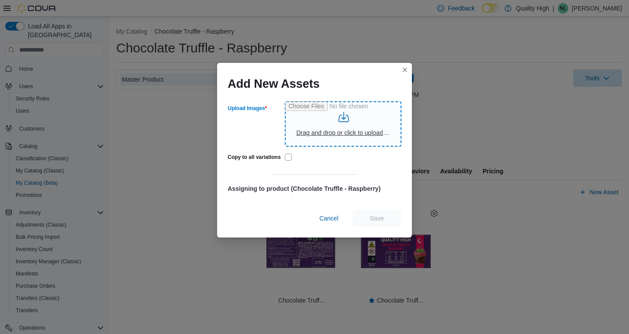
click at [338, 134] on input "Upload Images" at bounding box center [343, 123] width 116 height 45
click at [335, 134] on input "Upload Images" at bounding box center [343, 123] width 116 height 45
type input "**********"
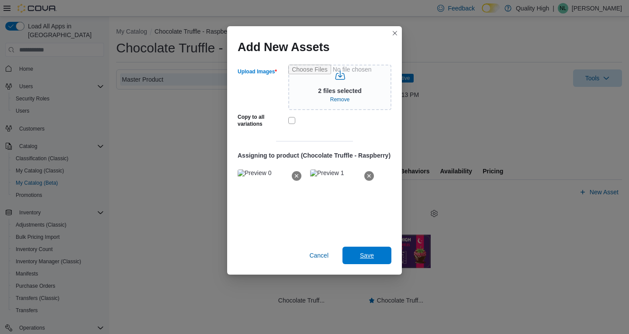
click at [365, 254] on span "Save" at bounding box center [367, 255] width 14 height 9
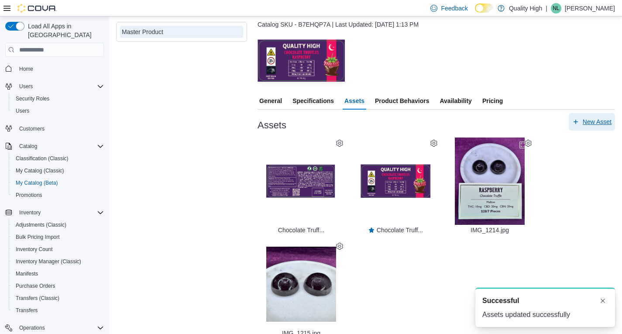
scroll to position [80, 0]
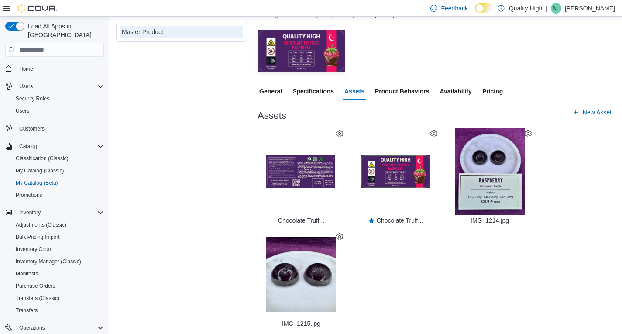
click at [528, 133] on icon at bounding box center [528, 133] width 7 height 7
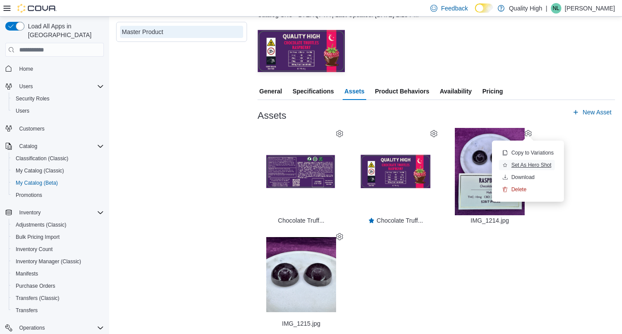
click at [532, 163] on span "Set As Hero Shot" at bounding box center [531, 165] width 40 height 7
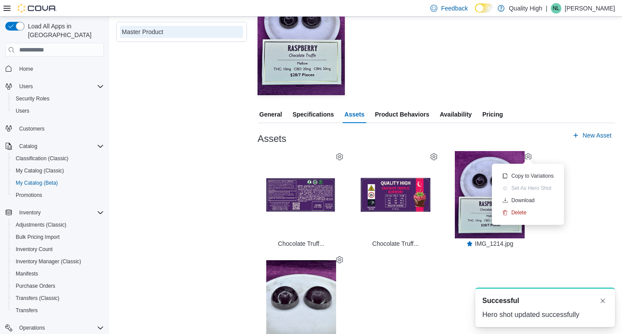
scroll to position [0, 0]
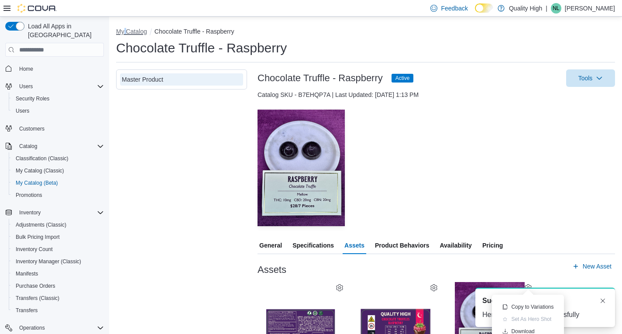
click at [125, 28] on button "My Catalog" at bounding box center [131, 31] width 31 height 7
select select "**********"
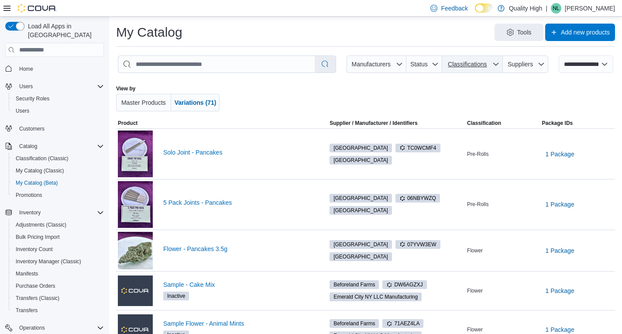
drag, startPoint x: 501, startPoint y: 63, endPoint x: 494, endPoint y: 69, distance: 9.0
click at [500, 63] on icon "button" at bounding box center [496, 64] width 7 height 7
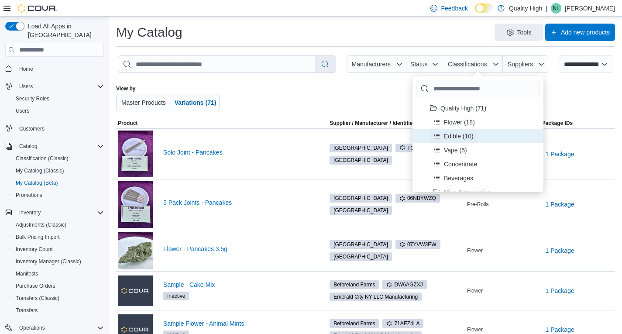
click at [452, 133] on span "Edible (10)" at bounding box center [459, 136] width 30 height 9
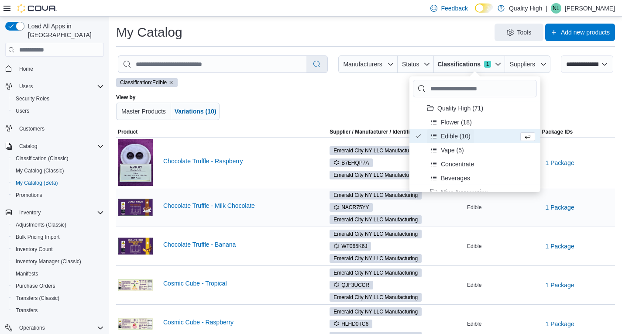
scroll to position [44, 0]
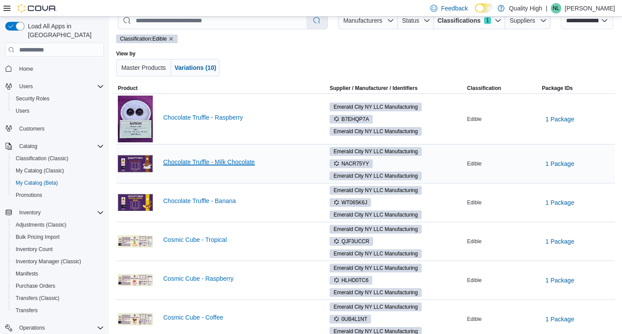
click at [203, 162] on link "Chocolate Truffle - Milk Chocolate" at bounding box center [238, 162] width 151 height 7
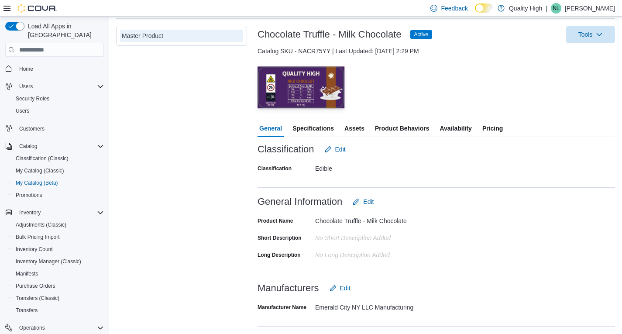
scroll to position [44, 0]
drag, startPoint x: 351, startPoint y: 128, endPoint x: 364, endPoint y: 145, distance: 22.1
click at [351, 128] on span "Assets" at bounding box center [355, 128] width 20 height 17
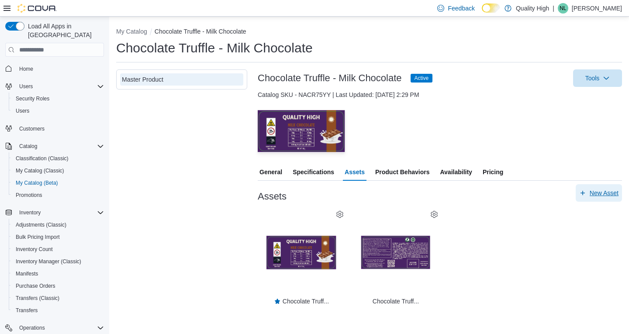
click at [615, 189] on span "New Asset" at bounding box center [604, 193] width 29 height 9
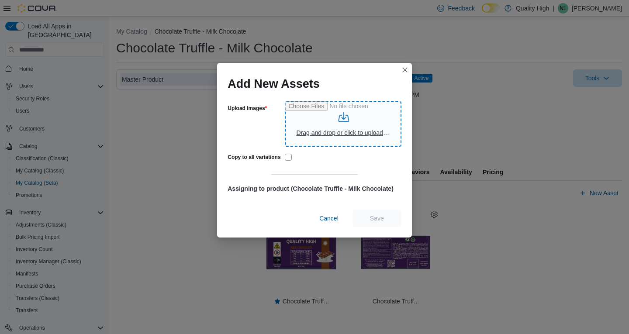
click at [338, 131] on input "Upload Images" at bounding box center [343, 123] width 116 height 45
type input "**********"
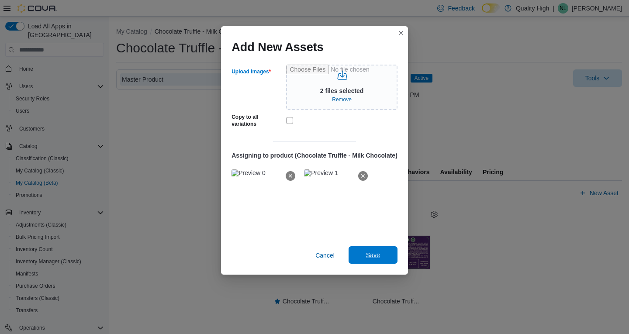
click at [373, 257] on span "Save" at bounding box center [373, 255] width 14 height 9
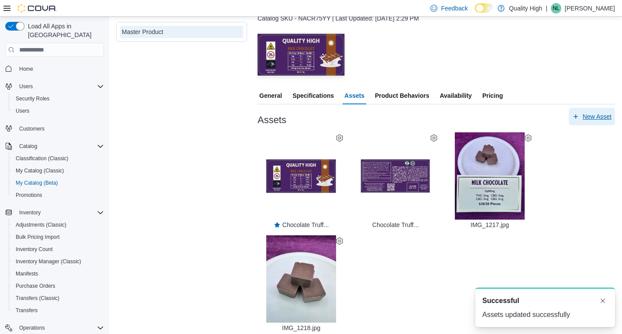
scroll to position [81, 0]
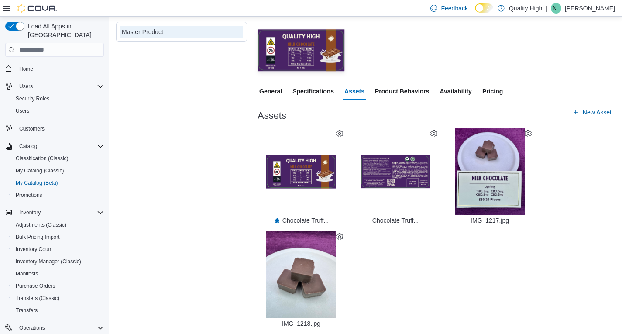
click at [530, 134] on icon at bounding box center [528, 133] width 7 height 7
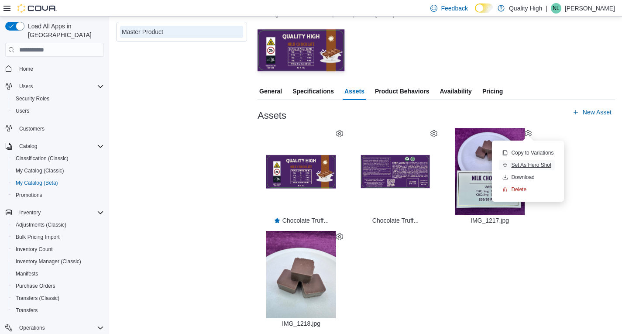
click at [521, 164] on span "Set As Hero Shot" at bounding box center [531, 165] width 40 height 7
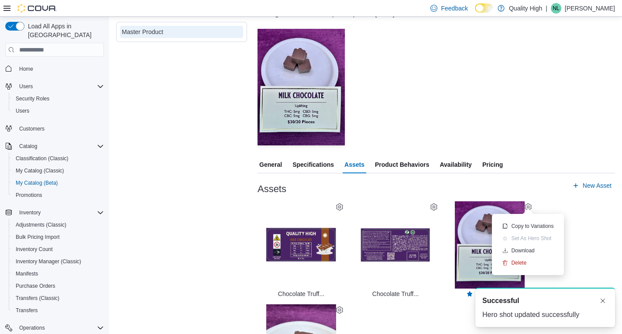
scroll to position [0, 0]
click at [607, 207] on div "— Click to open this image in fullscreen mode Chocolate Truff... — Click to ope…" at bounding box center [437, 300] width 358 height 199
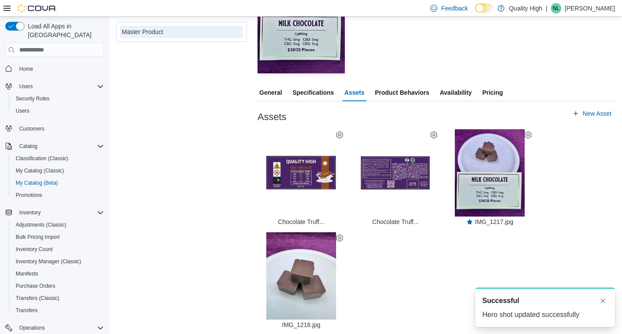
scroll to position [154, 0]
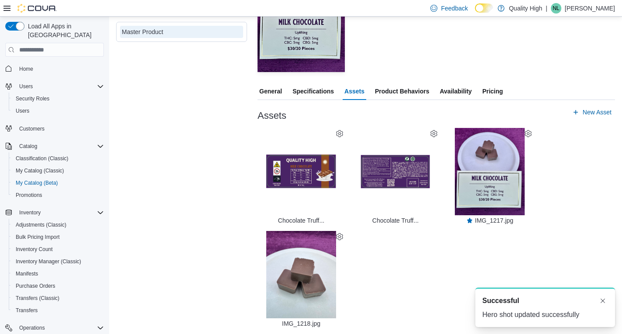
click at [432, 286] on div "— Click to open this image in fullscreen mode Chocolate Truff... — Click to ope…" at bounding box center [437, 227] width 358 height 199
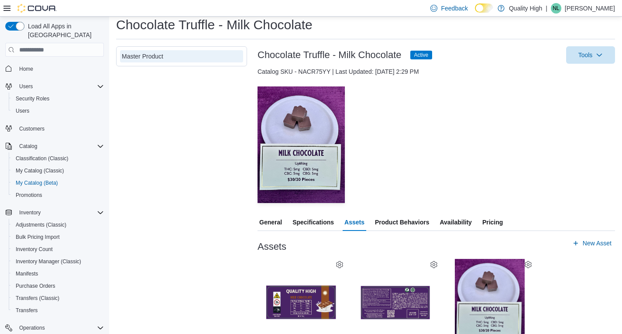
scroll to position [67, 0]
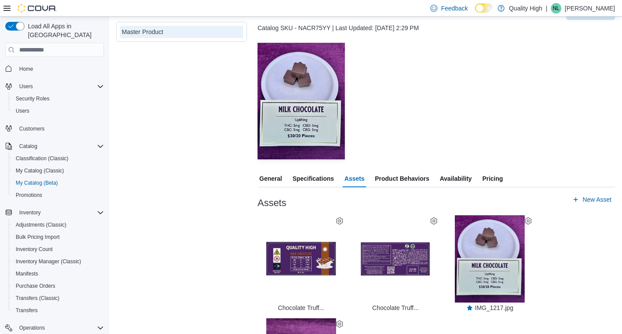
click at [275, 177] on span "General" at bounding box center [270, 178] width 23 height 17
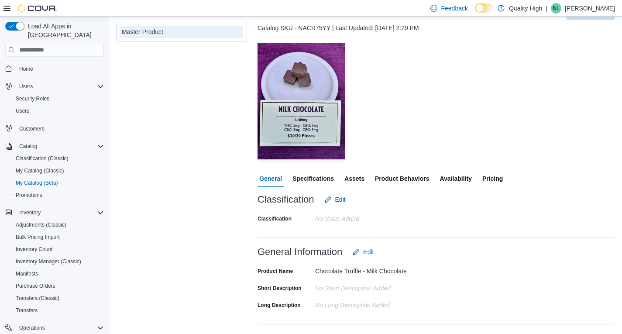
click at [270, 170] on span "General" at bounding box center [270, 178] width 23 height 17
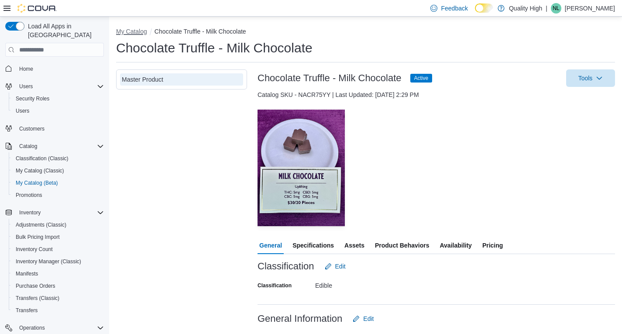
click at [127, 32] on button "My Catalog" at bounding box center [131, 31] width 31 height 7
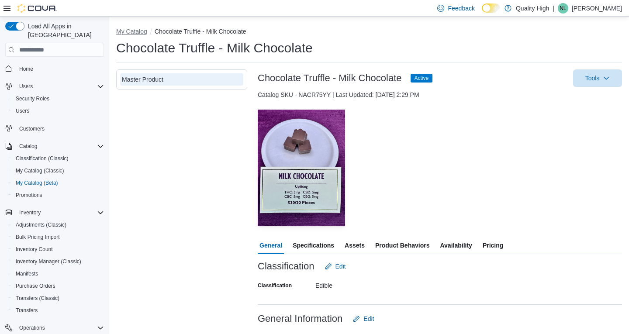
select select "**********"
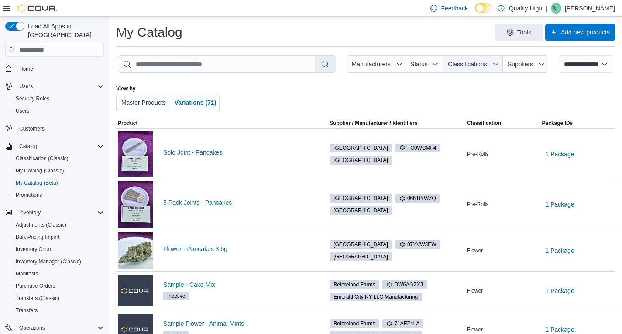
click at [503, 59] on button "Classifications" at bounding box center [472, 63] width 61 height 17
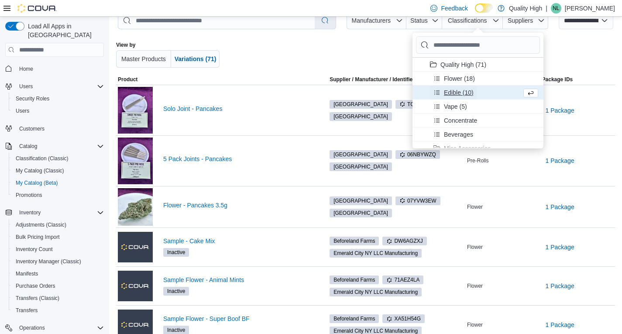
click at [454, 92] on span "Edible (10)" at bounding box center [459, 92] width 30 height 9
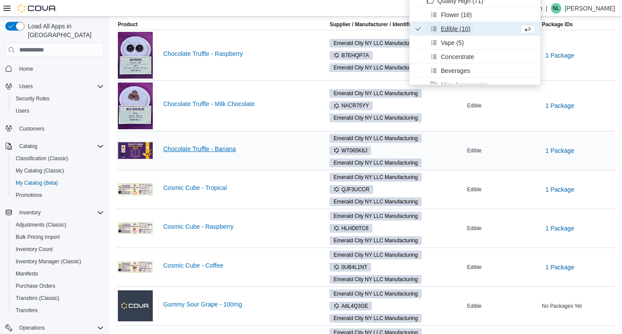
scroll to position [131, 0]
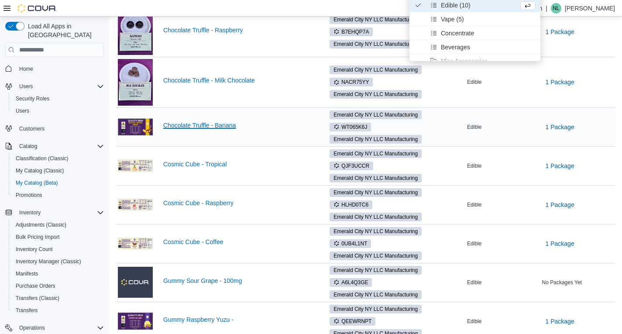
click at [190, 125] on link "Chocolate Truffle - Banana" at bounding box center [238, 125] width 151 height 7
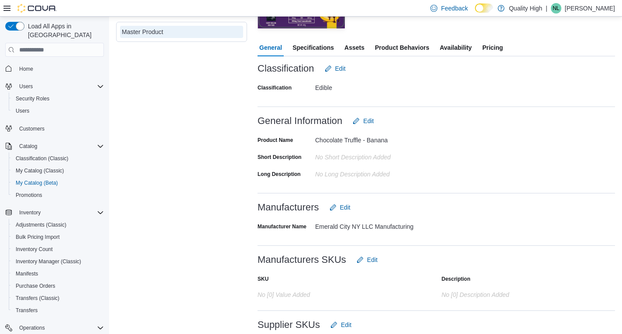
scroll to position [131, 0]
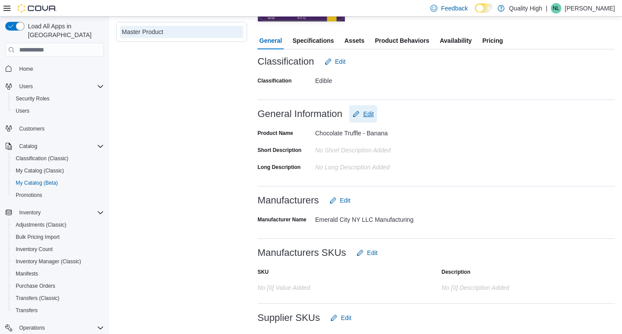
click at [367, 114] on span "Edit" at bounding box center [368, 114] width 10 height 9
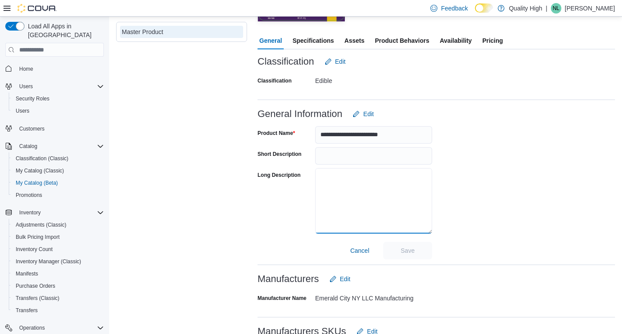
click at [323, 174] on textarea "Long Description" at bounding box center [373, 201] width 117 height 66
paste textarea "**********"
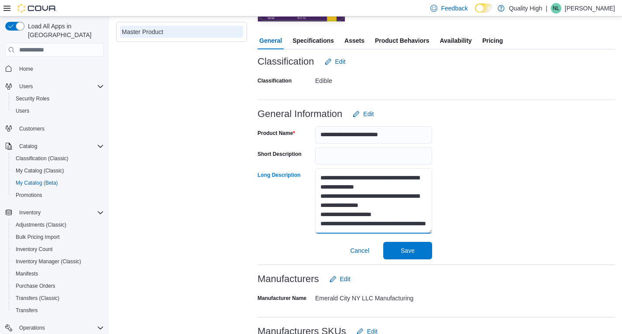
scroll to position [275, 0]
type textarea "**********"
click at [401, 248] on span "Save" at bounding box center [408, 250] width 38 height 17
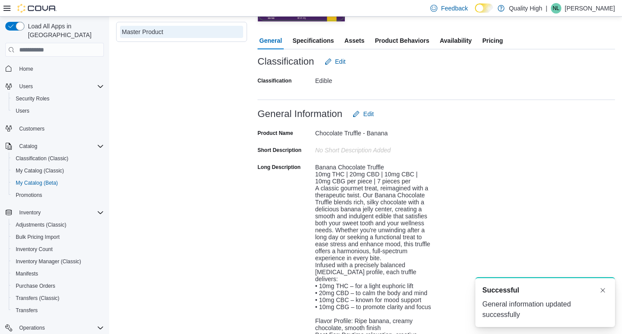
scroll to position [0, 0]
click at [352, 40] on span "Assets" at bounding box center [355, 40] width 20 height 17
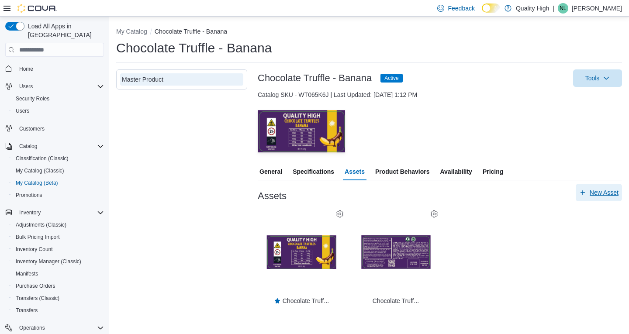
click at [604, 191] on span "New Asset" at bounding box center [604, 192] width 29 height 9
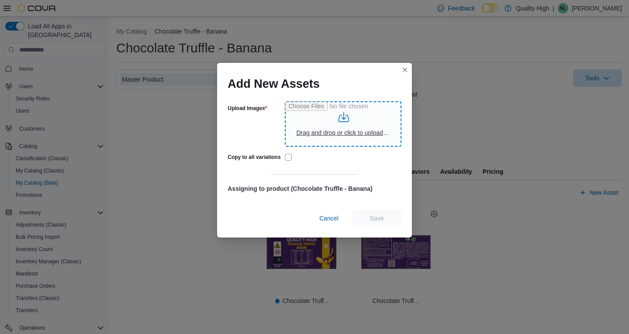
click at [349, 136] on input "Upload Images" at bounding box center [343, 123] width 116 height 45
click at [352, 128] on input "Upload Images" at bounding box center [343, 123] width 116 height 45
type input "**********"
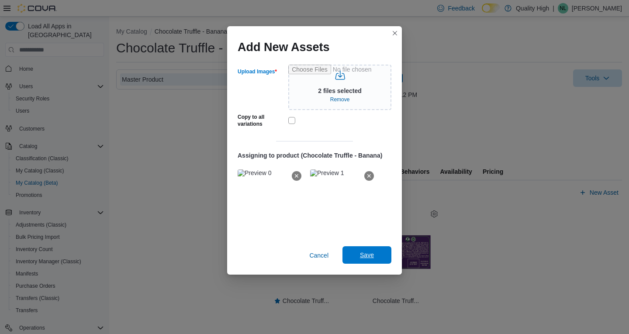
click at [360, 258] on span "Save" at bounding box center [367, 255] width 14 height 9
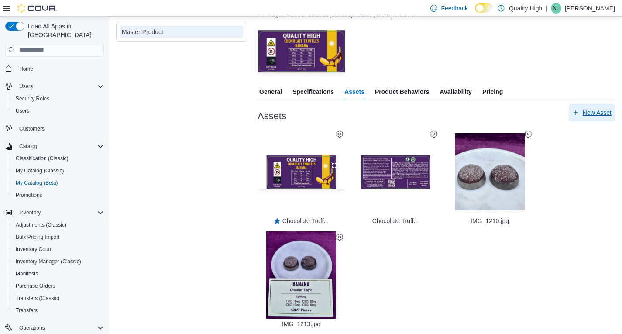
scroll to position [80, 0]
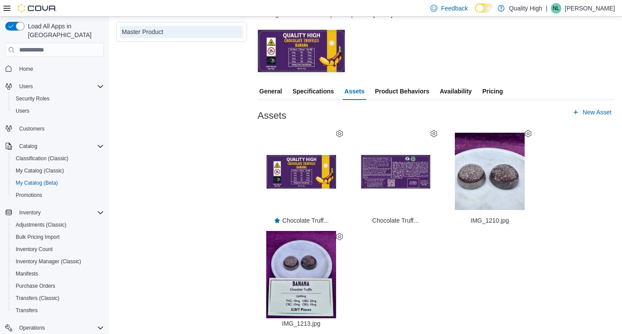
click at [341, 237] on icon at bounding box center [339, 236] width 7 height 7
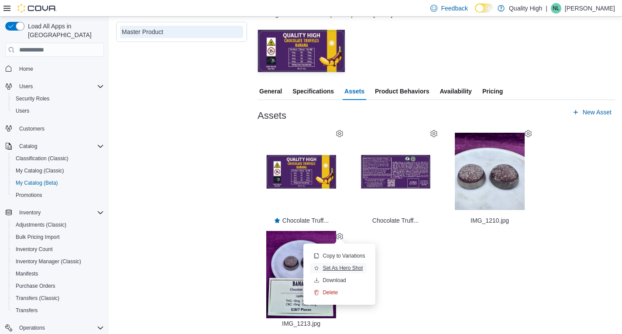
click at [332, 266] on span "Set As Hero Shot" at bounding box center [343, 268] width 40 height 7
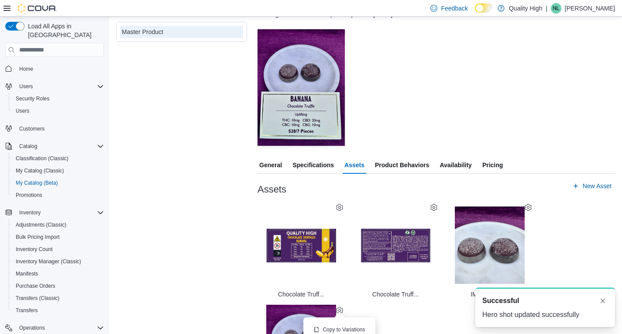
scroll to position [0, 0]
click at [416, 95] on div "— Click to open this image in fullscreen mode" at bounding box center [437, 87] width 358 height 117
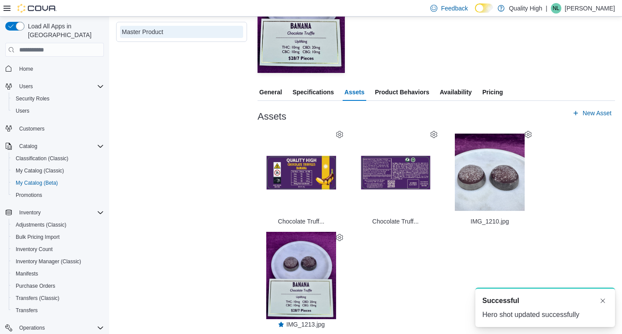
scroll to position [154, 0]
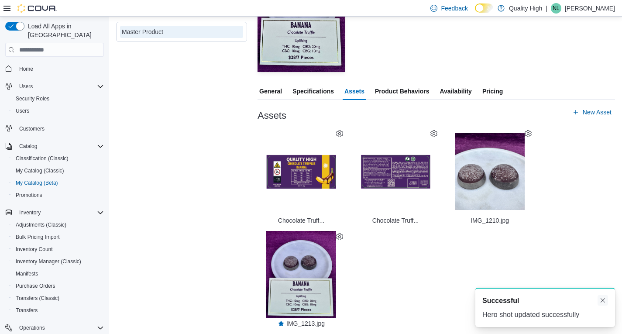
click at [601, 301] on button "Dismiss toast" at bounding box center [603, 300] width 10 height 10
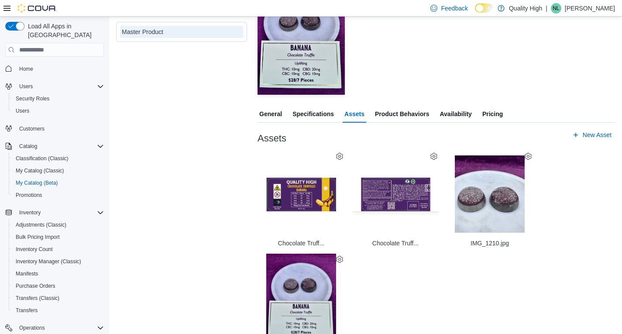
scroll to position [0, 0]
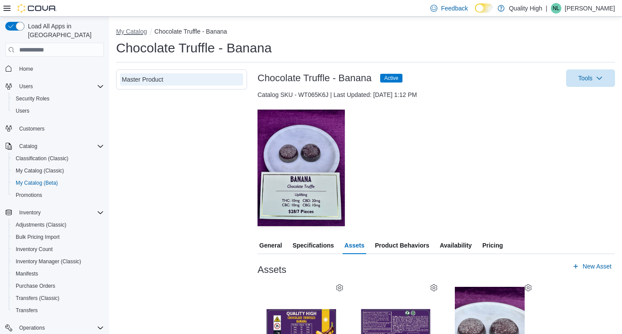
click at [135, 30] on button "My Catalog" at bounding box center [131, 31] width 31 height 7
select select "**********"
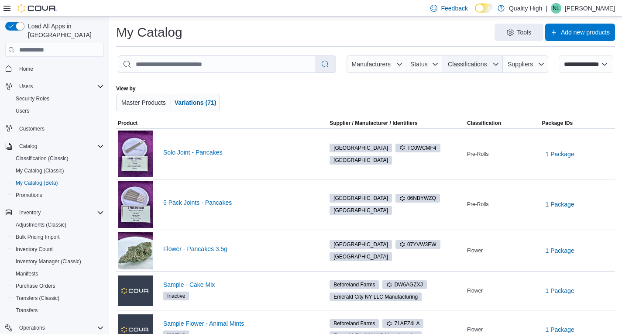
click at [487, 65] on span "Classifications" at bounding box center [467, 64] width 39 height 7
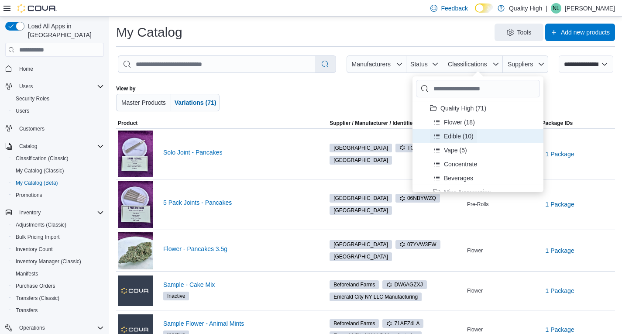
click at [442, 135] on span "Edible (10)" at bounding box center [454, 136] width 40 height 14
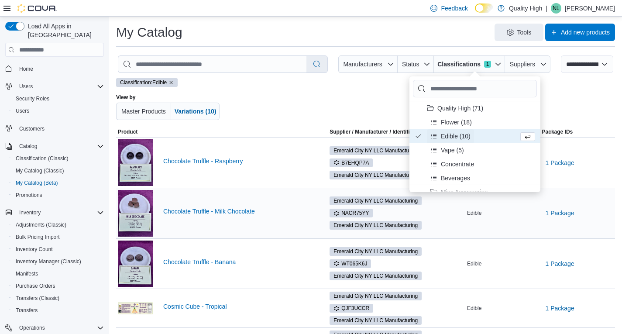
scroll to position [44, 0]
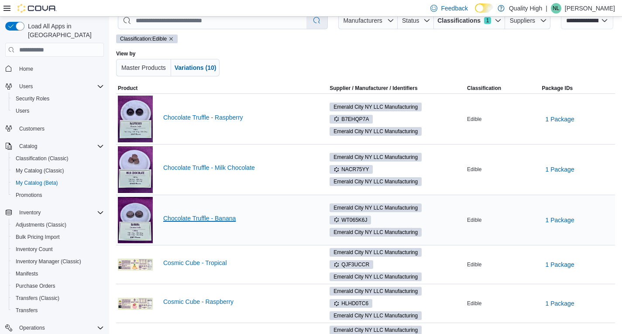
click at [197, 218] on link "Chocolate Truffle - Banana" at bounding box center [238, 218] width 151 height 7
